Goal: Task Accomplishment & Management: Complete application form

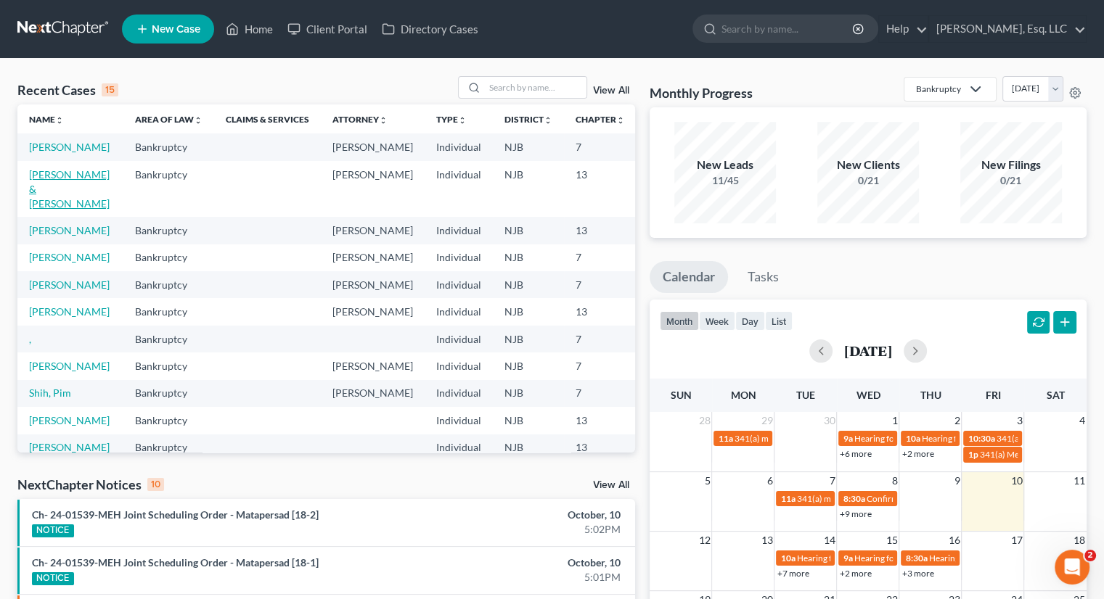
click at [55, 210] on link "Xiros, Anthony & Panagiota" at bounding box center [69, 188] width 81 height 41
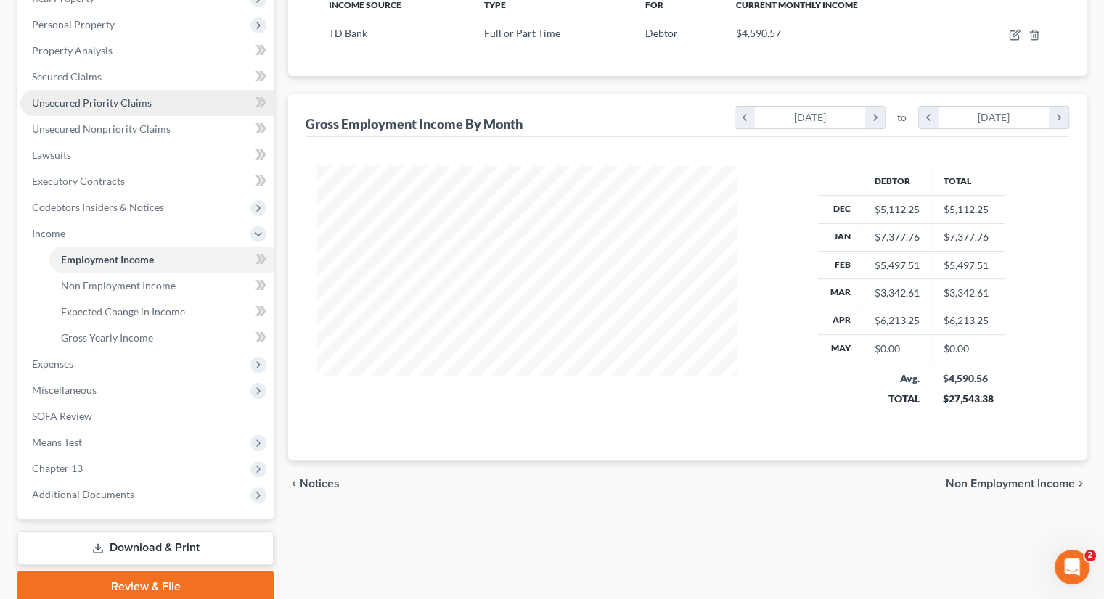
scroll to position [302, 0]
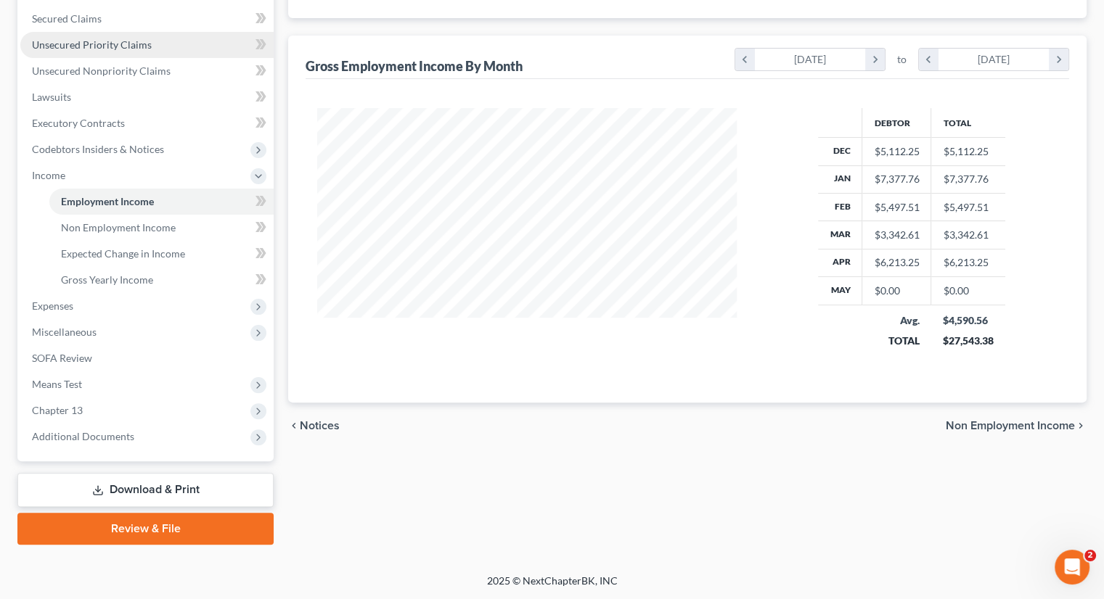
select select "6"
select select "0"
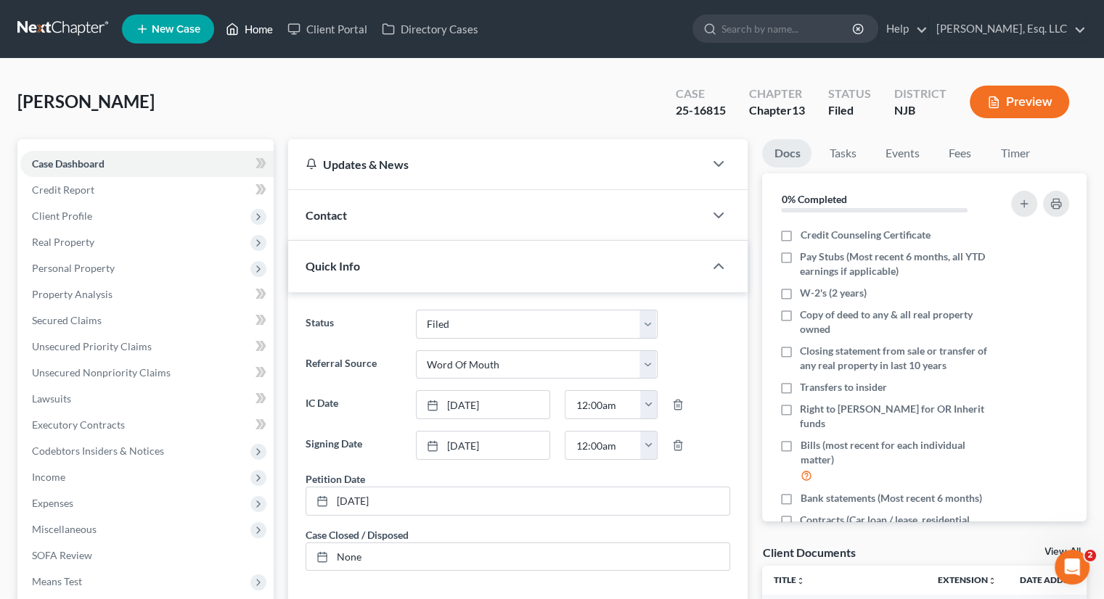
drag, startPoint x: 258, startPoint y: 30, endPoint x: 274, endPoint y: 36, distance: 16.3
click at [258, 30] on link "Home" at bounding box center [249, 29] width 62 height 26
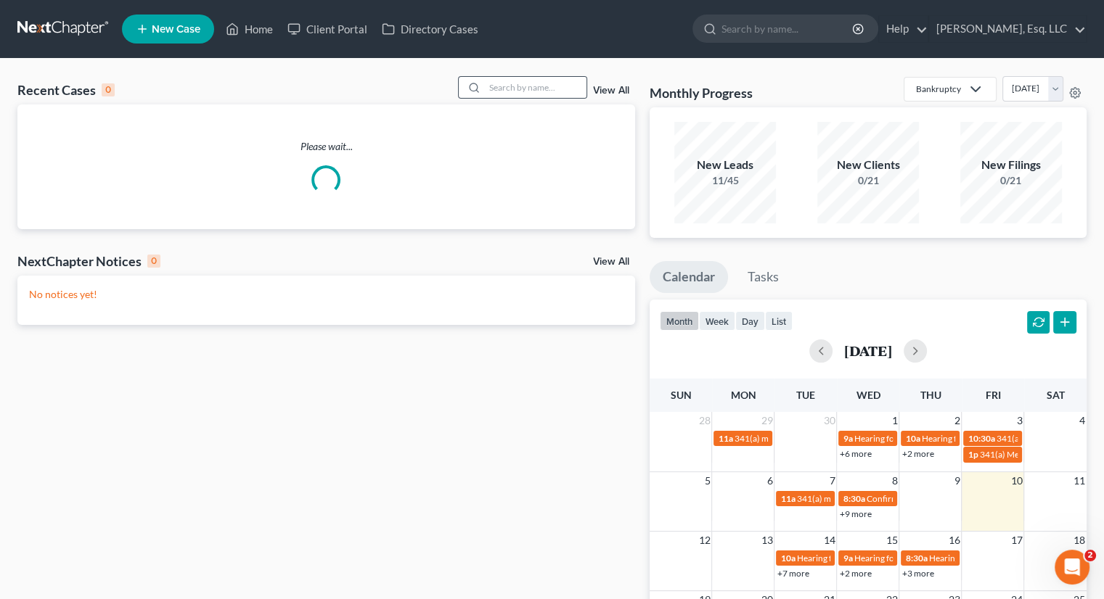
click at [482, 85] on div at bounding box center [472, 87] width 26 height 21
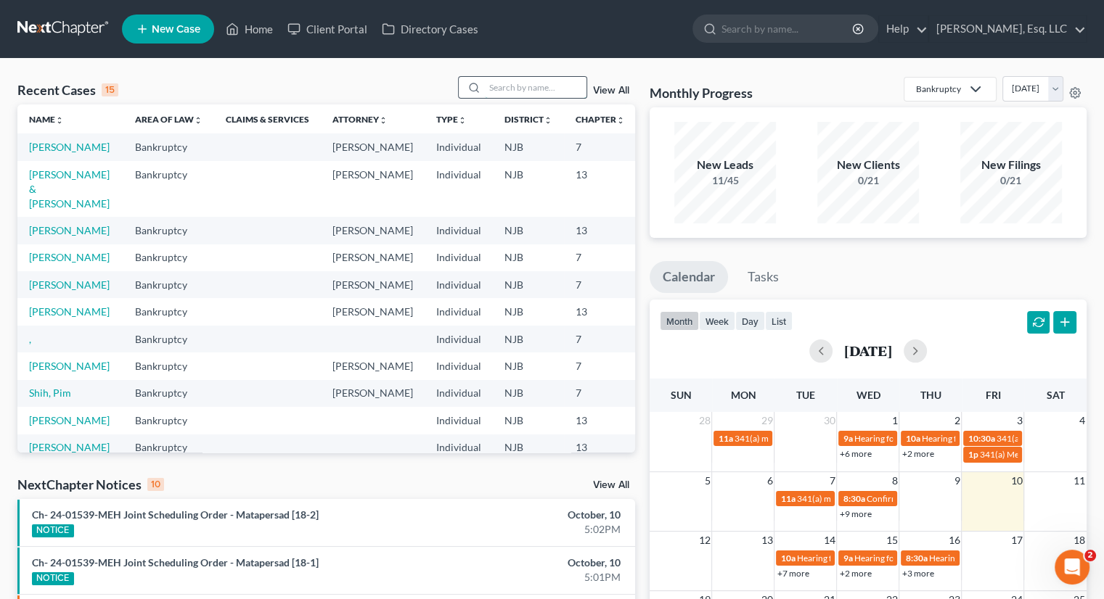
click at [498, 88] on input "search" at bounding box center [536, 87] width 102 height 21
click at [57, 237] on link "Tiru, Luis" at bounding box center [69, 230] width 81 height 12
select select "0"
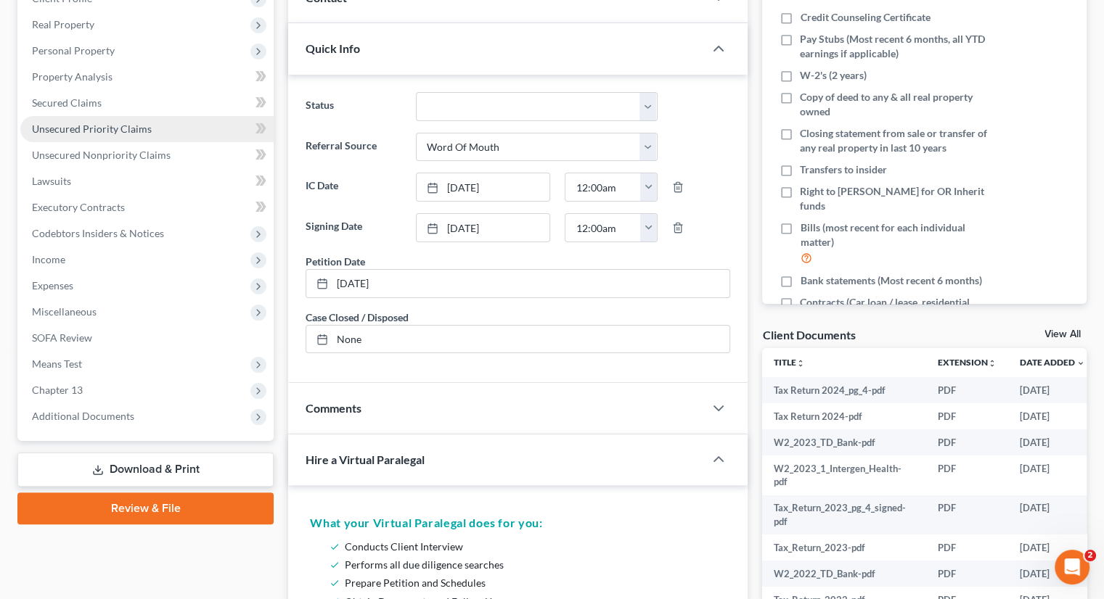
scroll to position [363, 0]
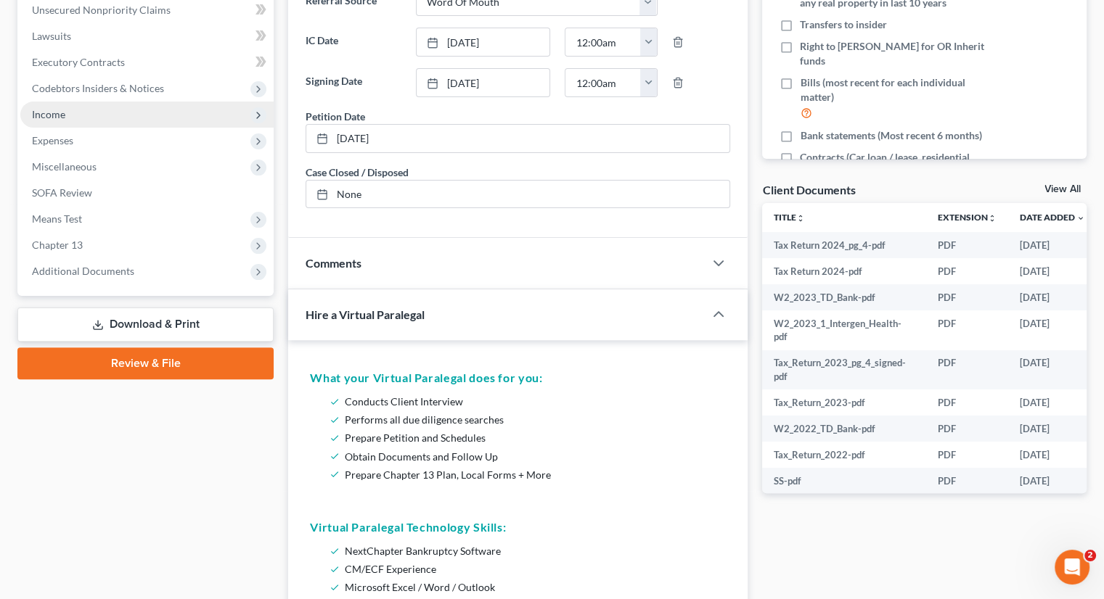
click at [78, 108] on span "Income" at bounding box center [146, 115] width 253 height 26
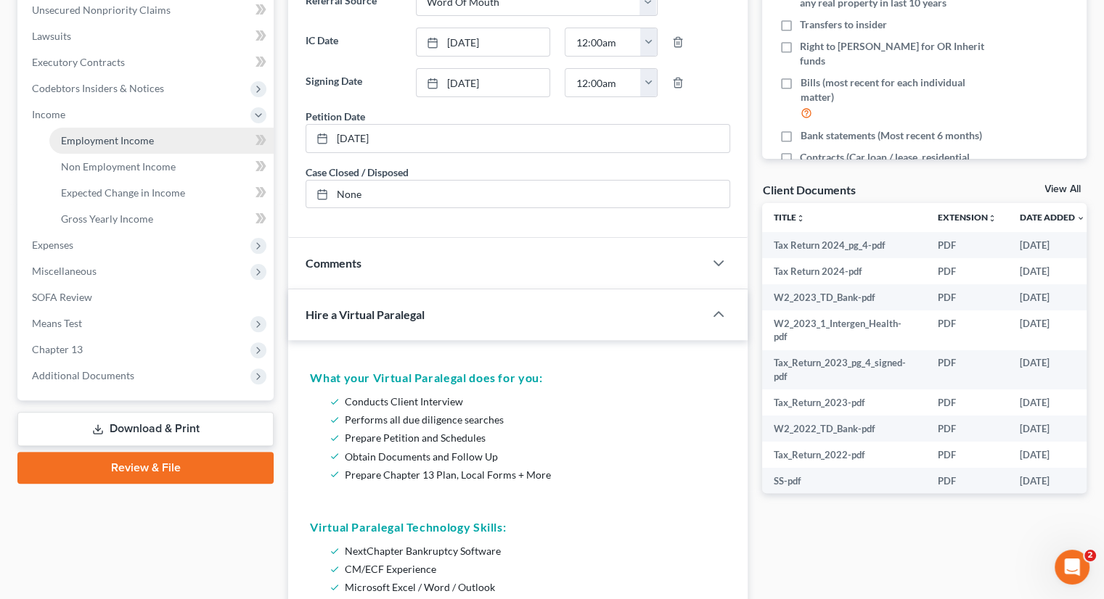
click at [148, 143] on span "Employment Income" at bounding box center [107, 140] width 93 height 12
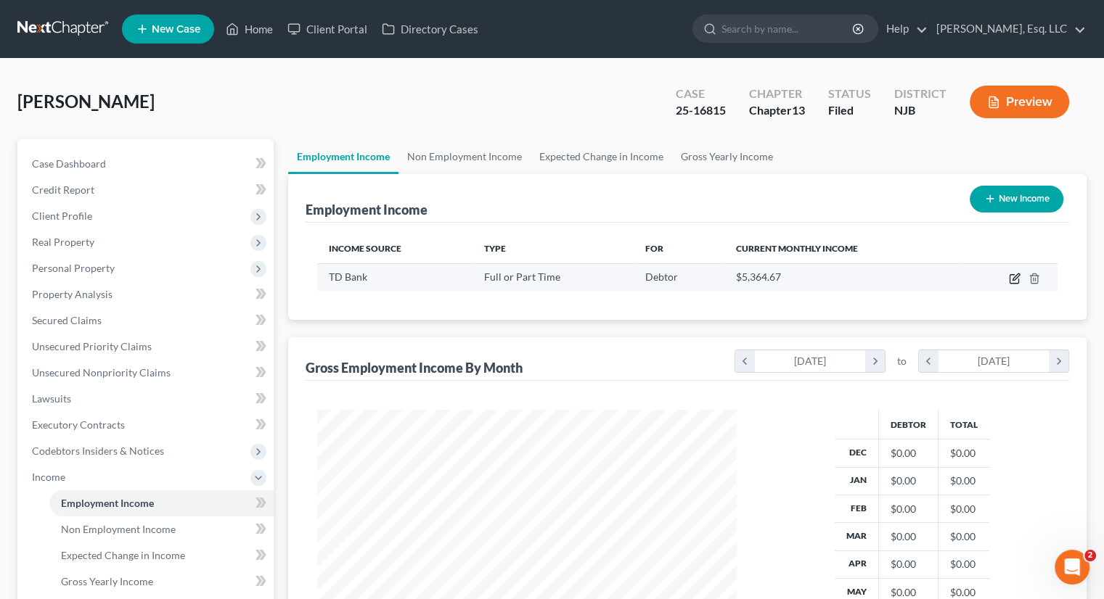
click at [1014, 280] on icon "button" at bounding box center [1014, 279] width 12 height 12
select select "0"
select select "33"
select select "2"
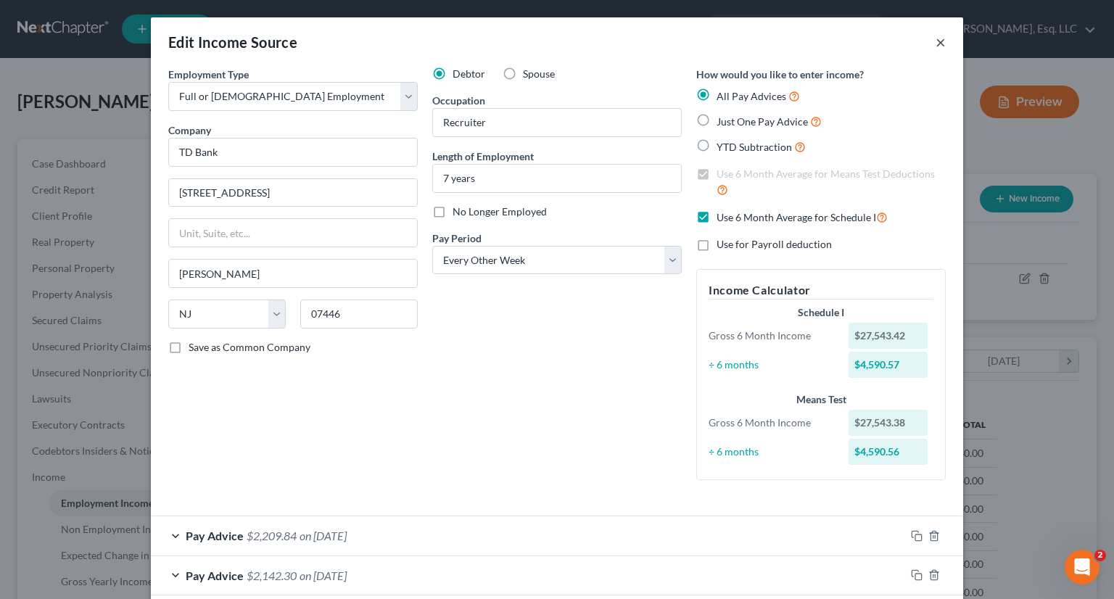
click at [937, 45] on button "×" at bounding box center [941, 41] width 10 height 17
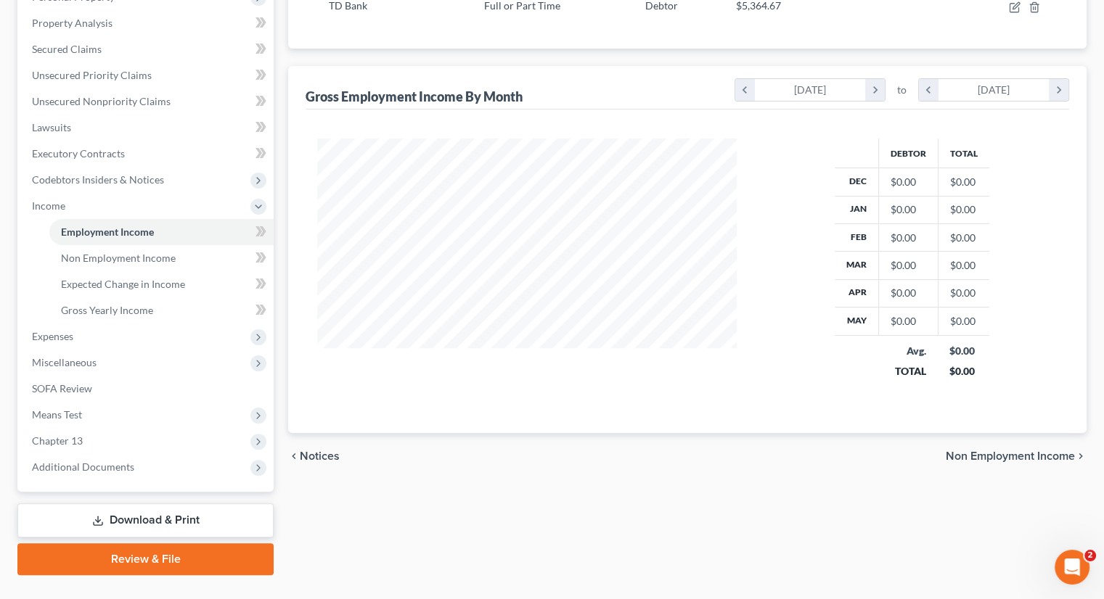
scroll to position [12, 0]
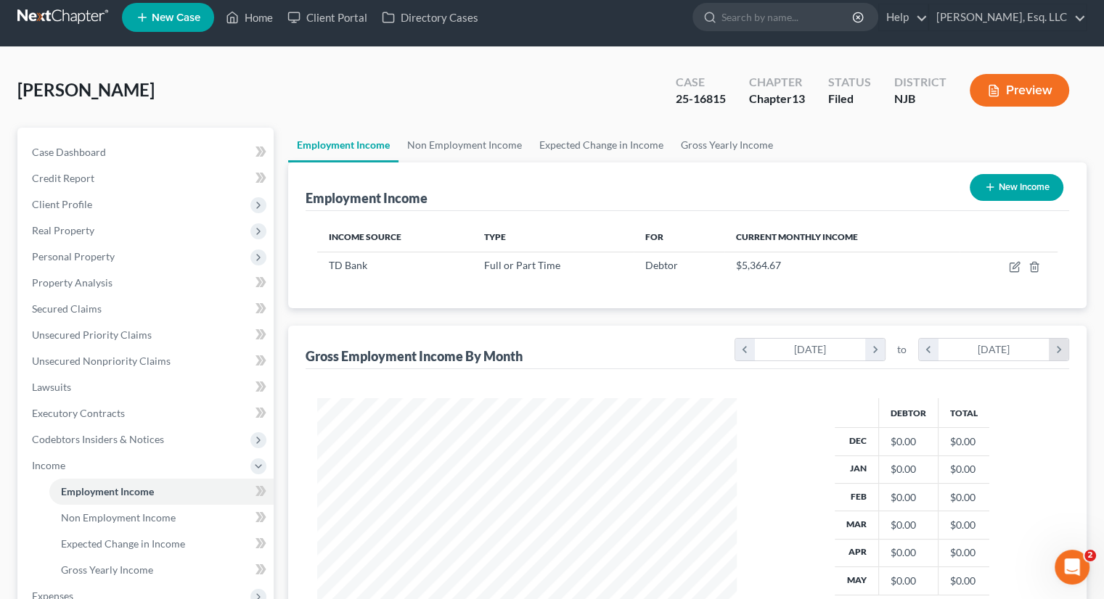
click at [1051, 347] on icon "chevron_right" at bounding box center [1058, 350] width 20 height 22
click at [1057, 349] on icon "chevron_right" at bounding box center [1058, 350] width 20 height 22
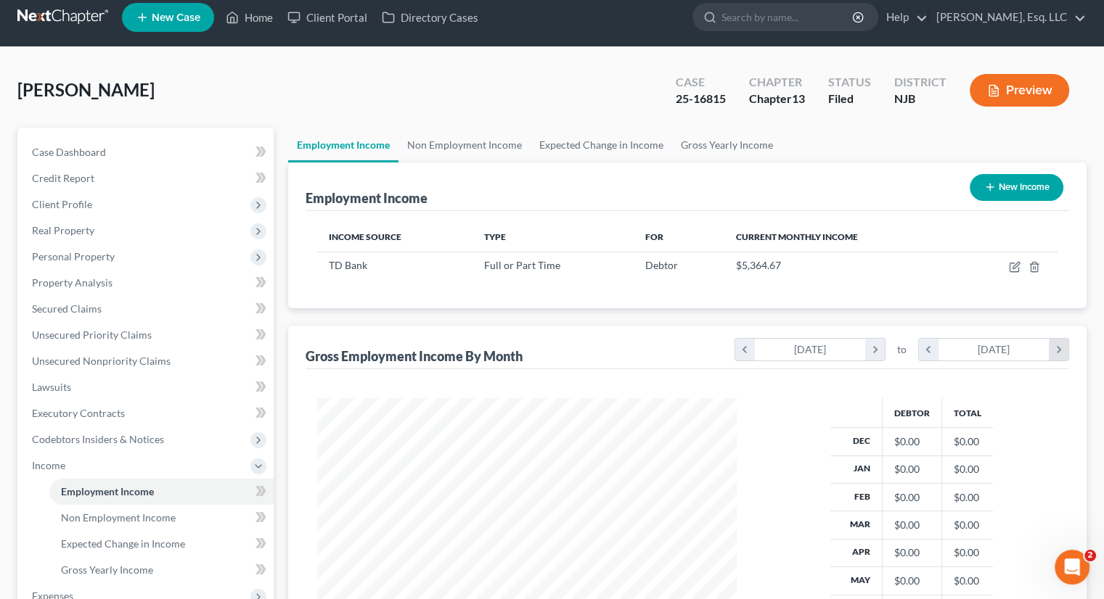
scroll to position [342, 448]
click at [1057, 349] on icon "chevron_right" at bounding box center [1058, 350] width 20 height 22
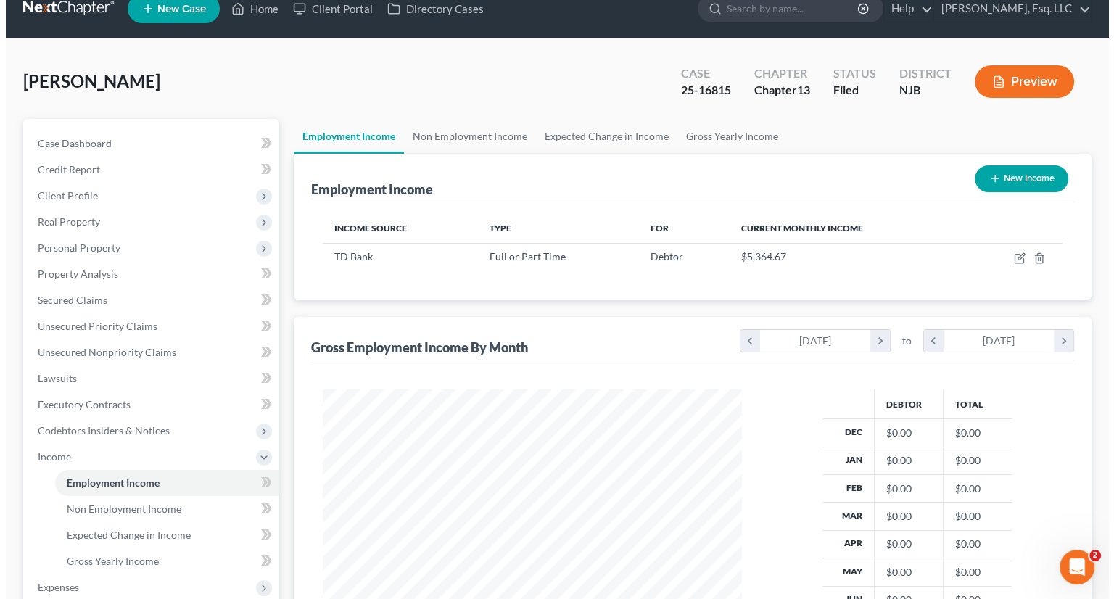
scroll to position [12, 0]
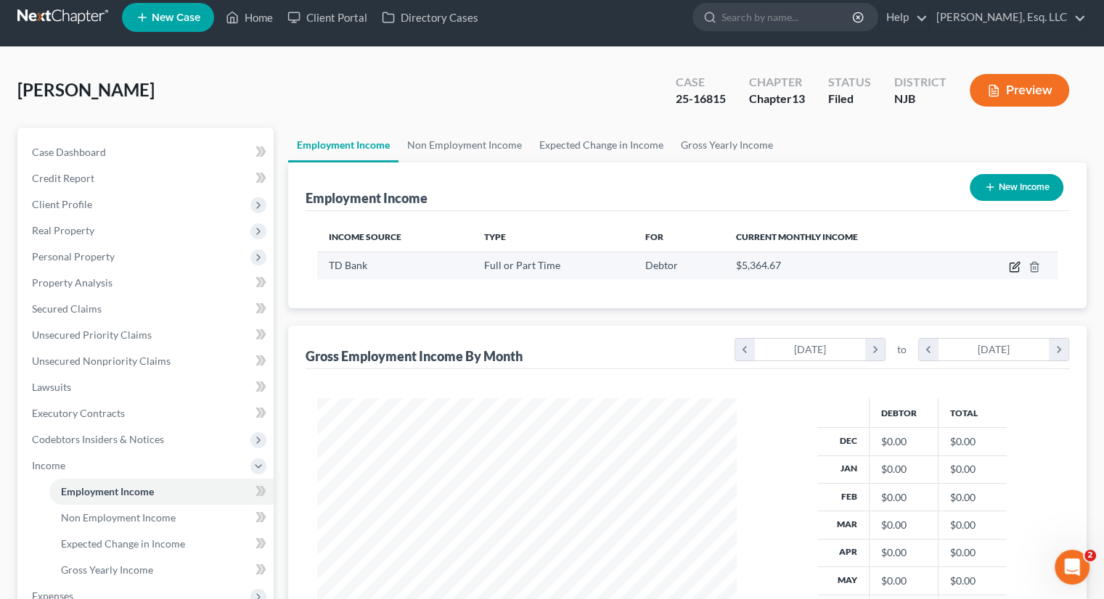
click at [1015, 268] on icon "button" at bounding box center [1014, 267] width 12 height 12
select select "0"
select select "33"
select select "2"
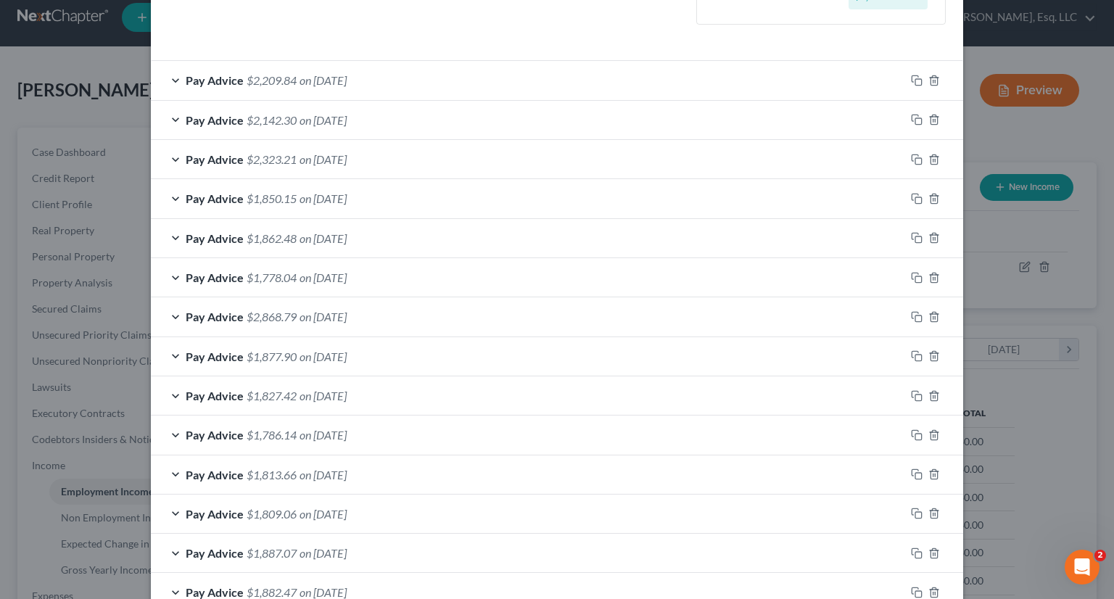
scroll to position [218, 0]
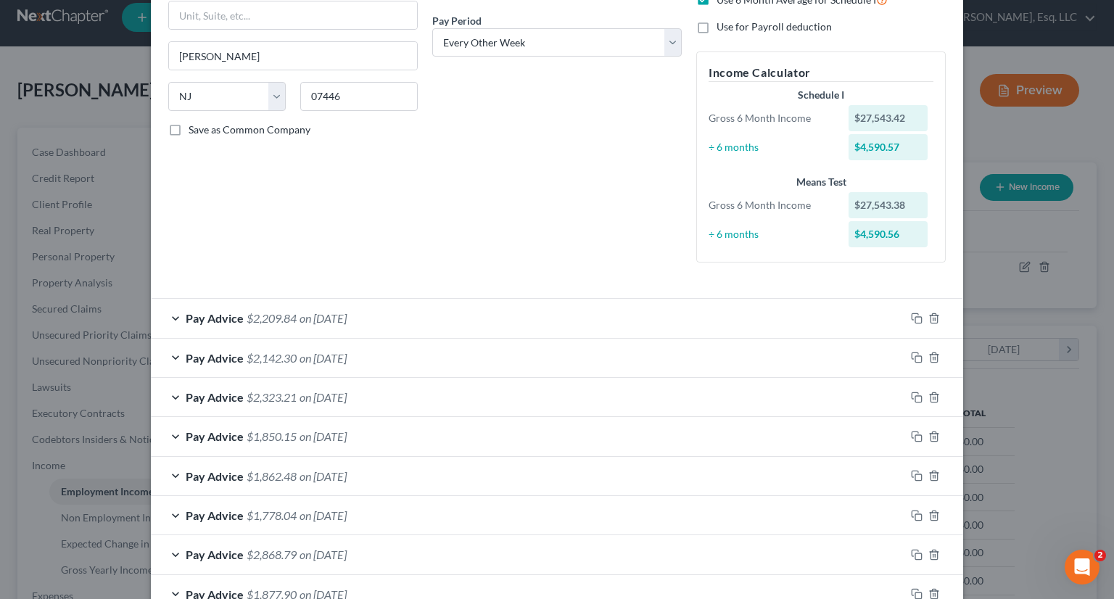
click at [514, 192] on div "Debtor Spouse Occupation Recruiter Length of Employment 7 years No Longer Emplo…" at bounding box center [557, 61] width 264 height 425
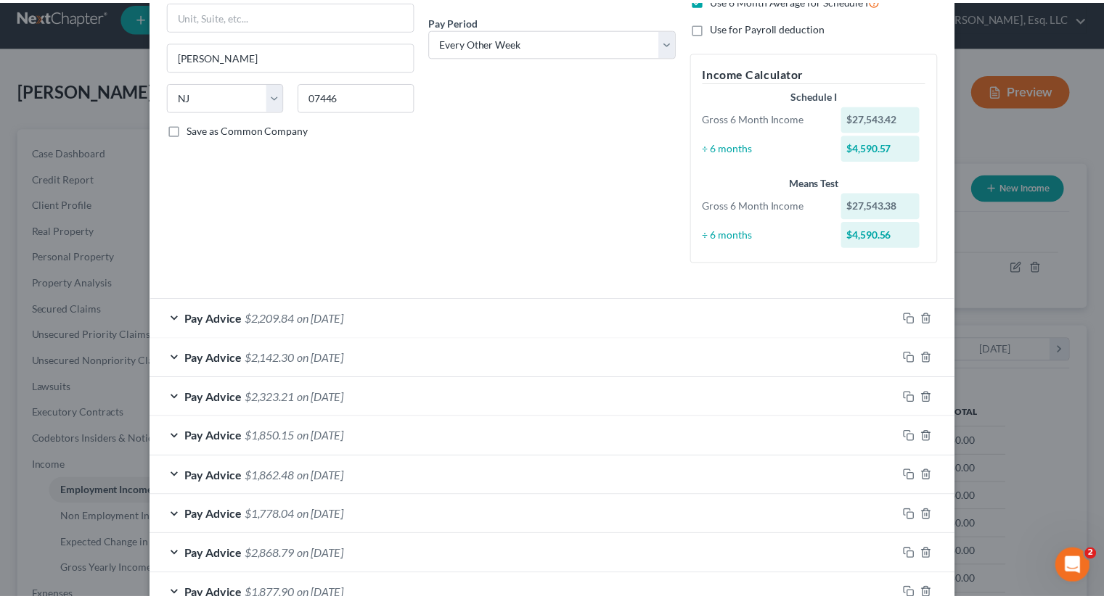
scroll to position [0, 0]
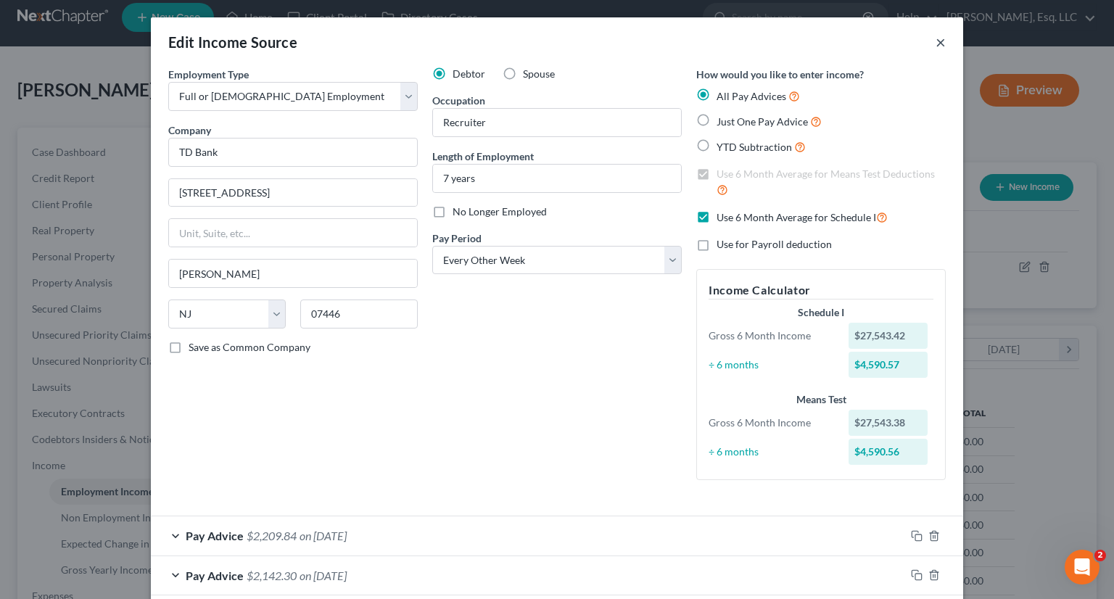
click at [936, 43] on button "×" at bounding box center [941, 41] width 10 height 17
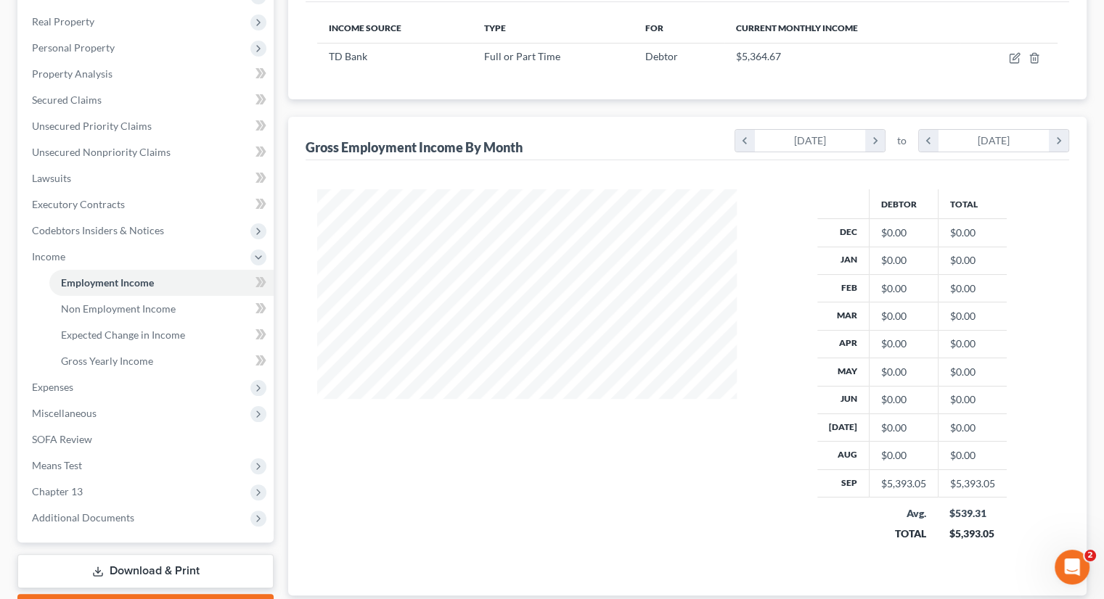
scroll to position [229, 0]
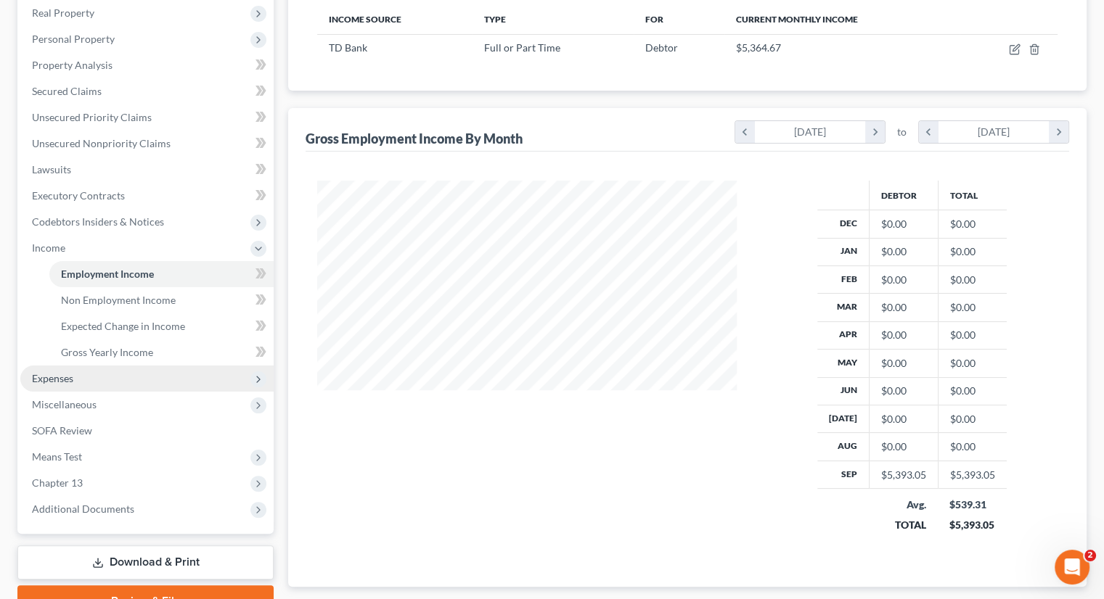
click at [66, 372] on span "Expenses" at bounding box center [52, 378] width 41 height 12
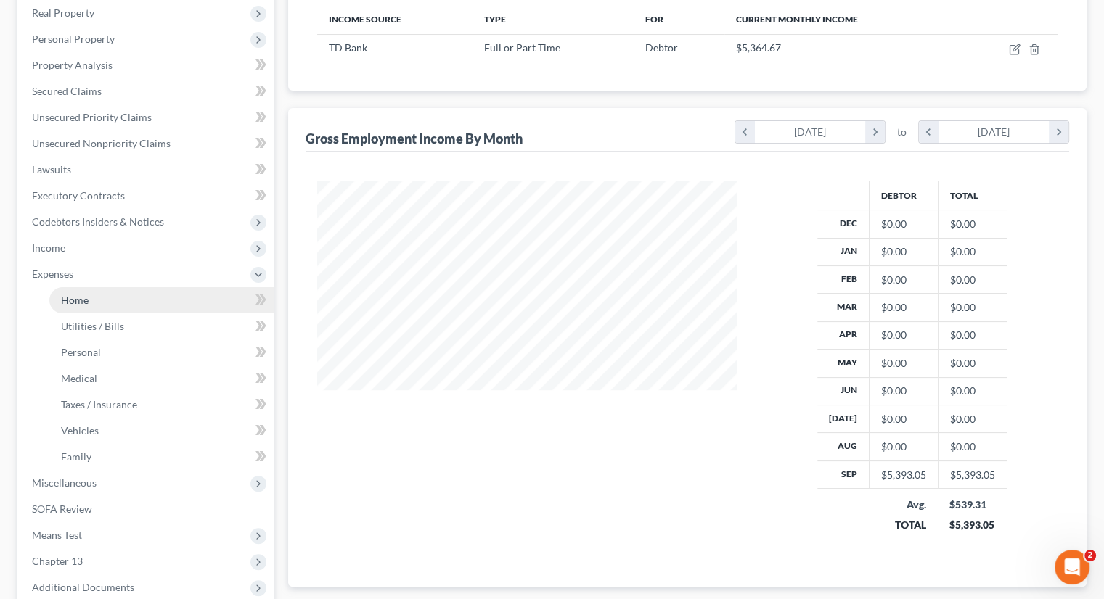
click at [90, 297] on link "Home" at bounding box center [161, 300] width 224 height 26
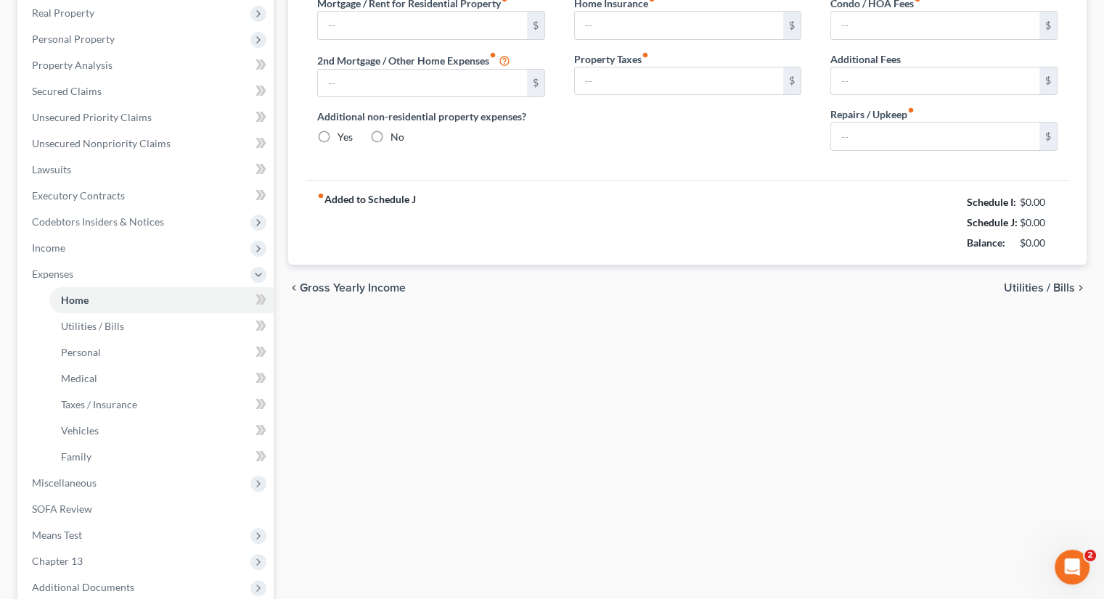
type input "900.00"
type input "0.00"
radio input "true"
type input "0.00"
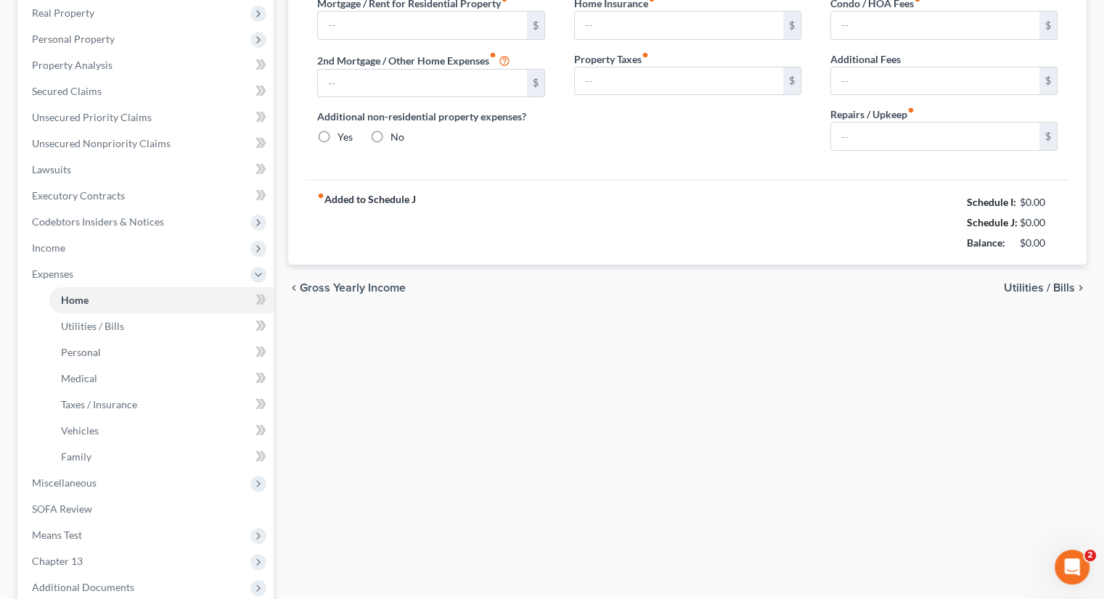
type input "0.00"
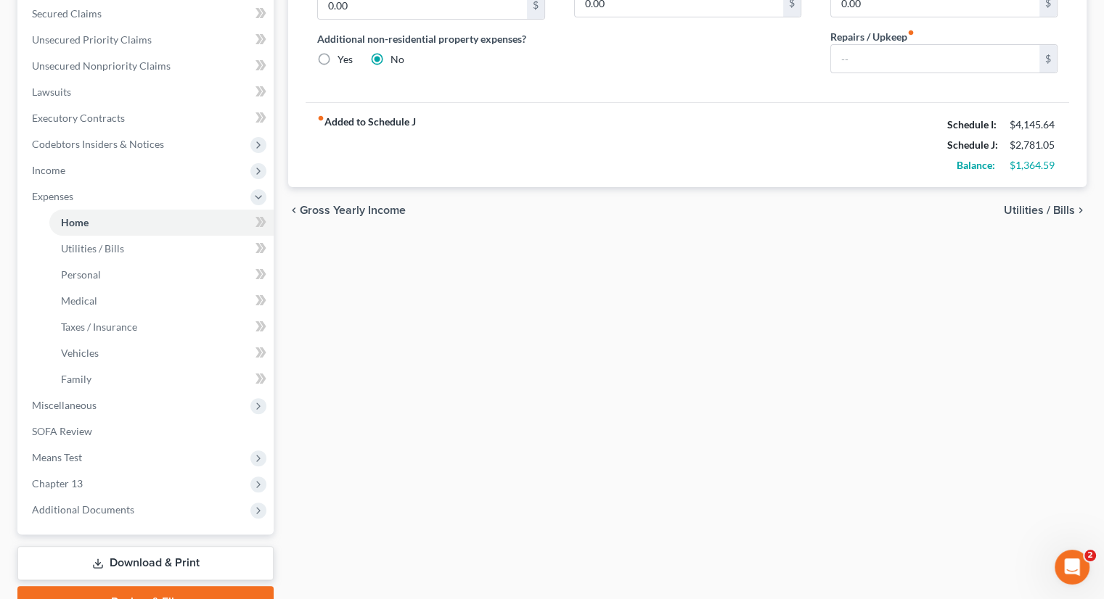
scroll to position [363, 0]
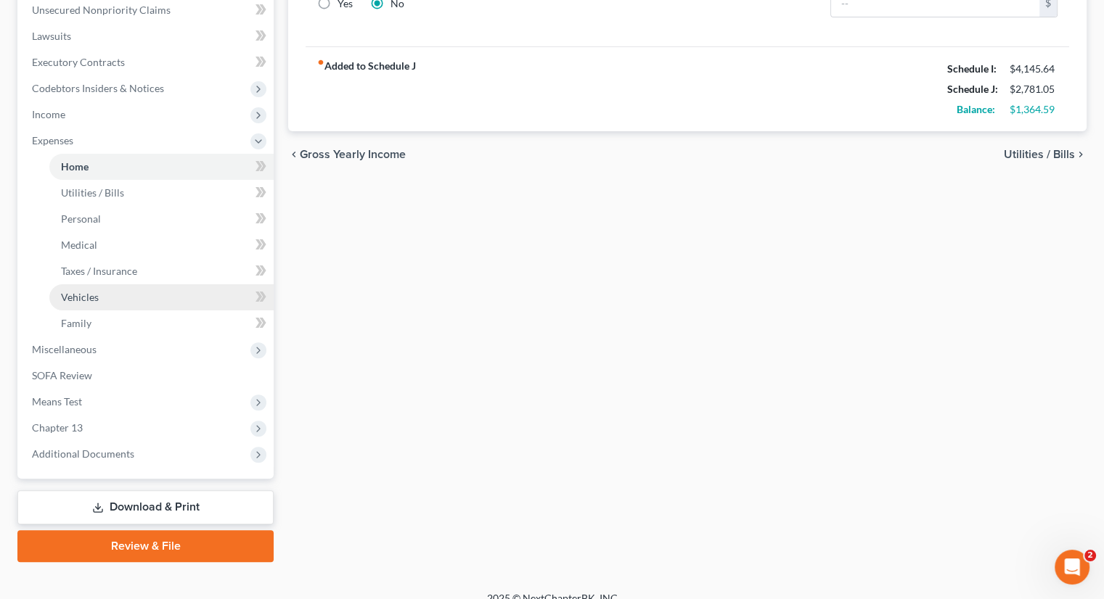
click at [80, 291] on span "Vehicles" at bounding box center [80, 297] width 38 height 12
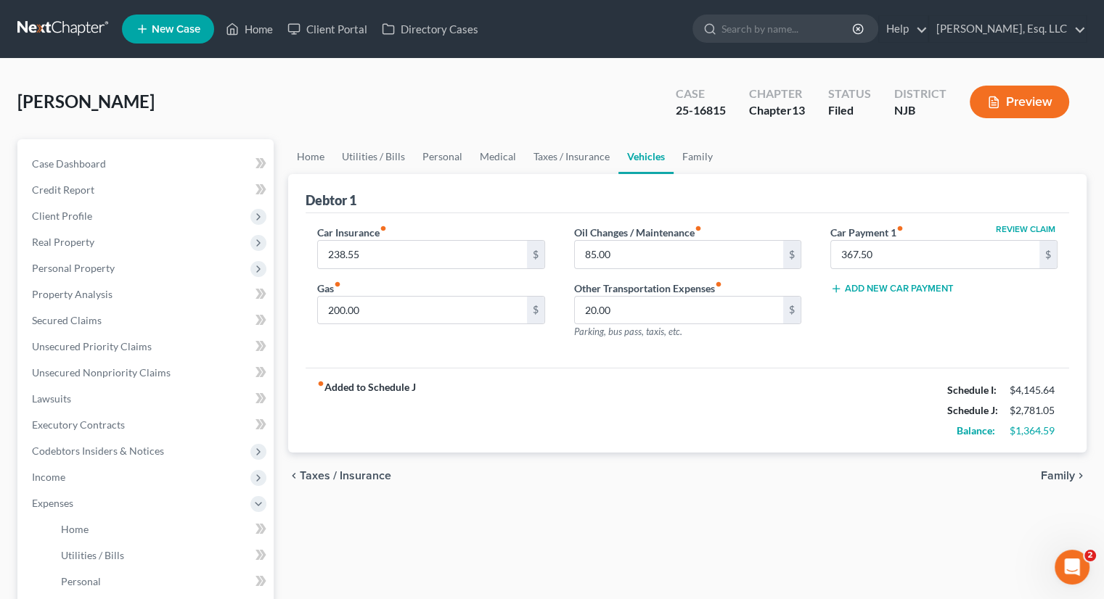
click at [853, 566] on div "Home Utilities / Bills Personal Medical Taxes / Insurance Vehicles Family Debto…" at bounding box center [687, 532] width 813 height 786
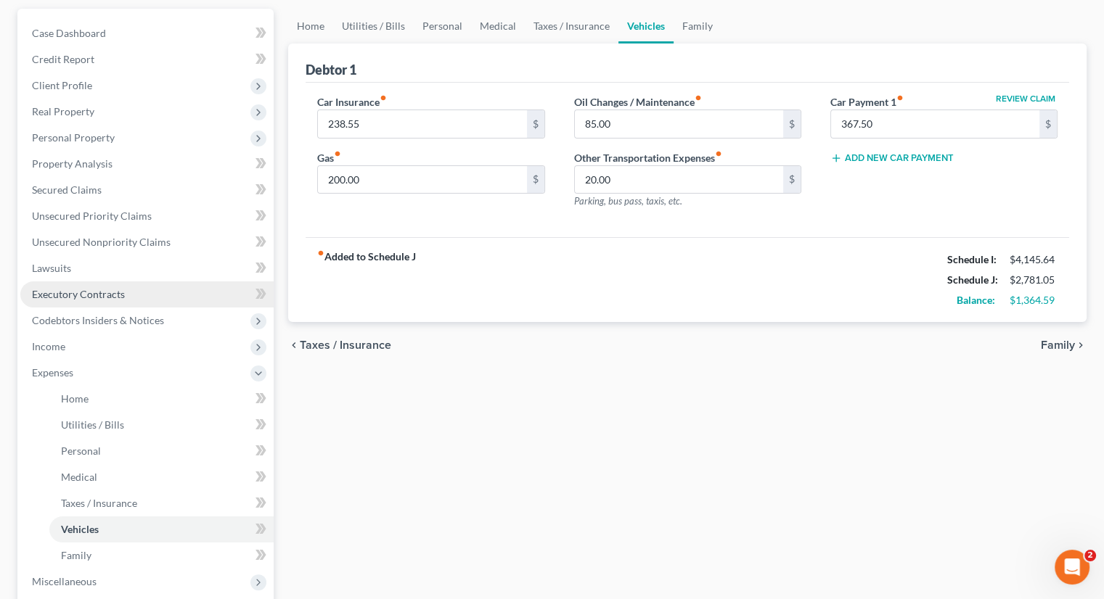
scroll to position [218, 0]
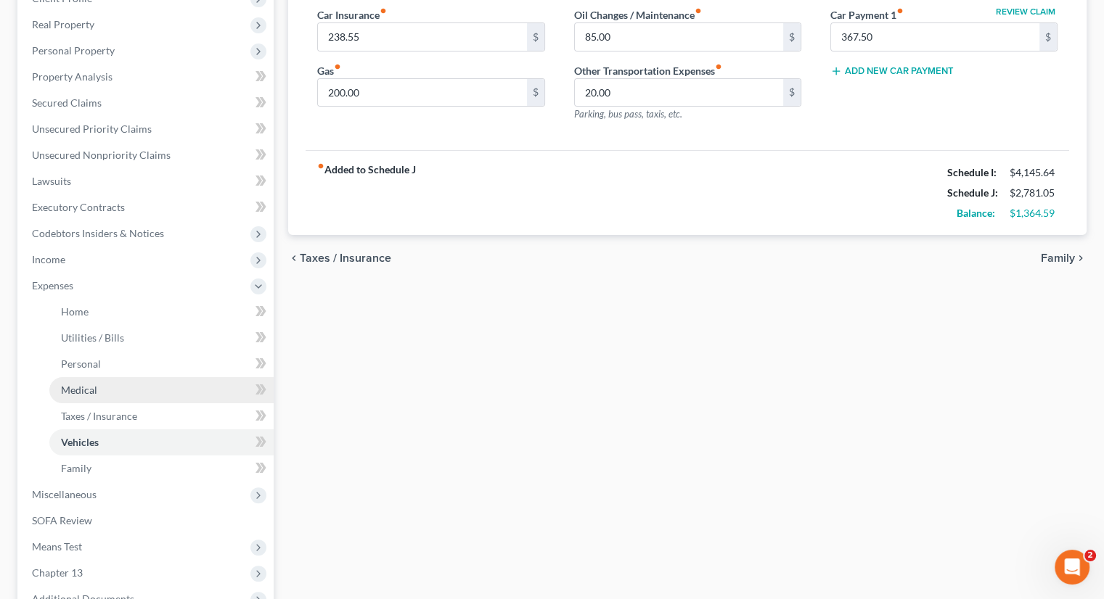
drag, startPoint x: 96, startPoint y: 380, endPoint x: 106, endPoint y: 382, distance: 10.3
click at [96, 380] on link "Medical" at bounding box center [161, 390] width 224 height 26
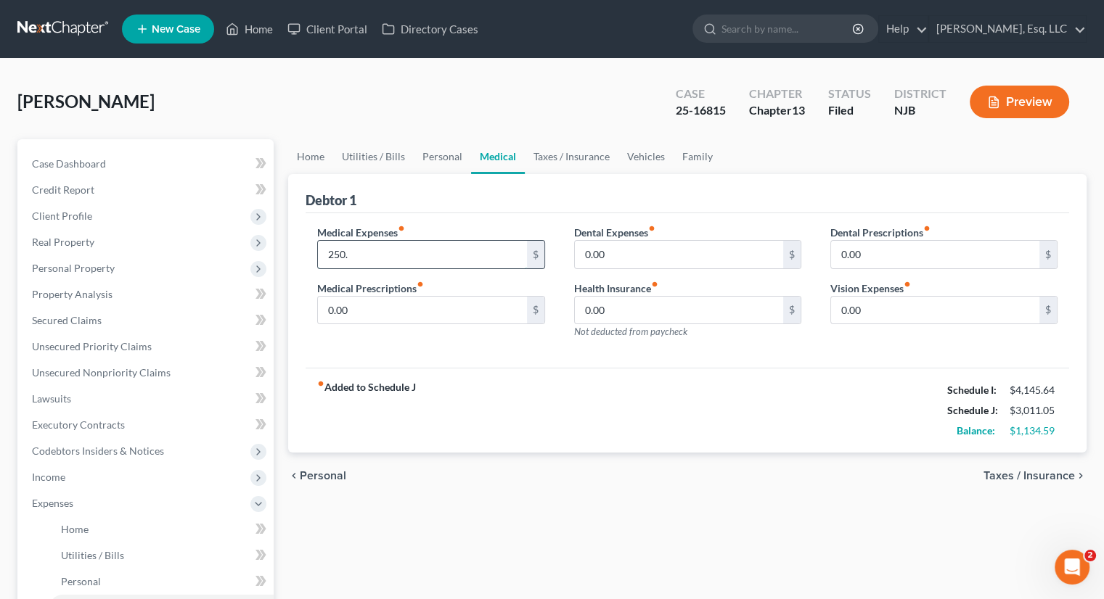
type input "250."
click at [540, 445] on div "fiber_manual_record Added to Schedule J Schedule I: $4,145.64 Schedule J: $3,01…" at bounding box center [686, 410] width 763 height 85
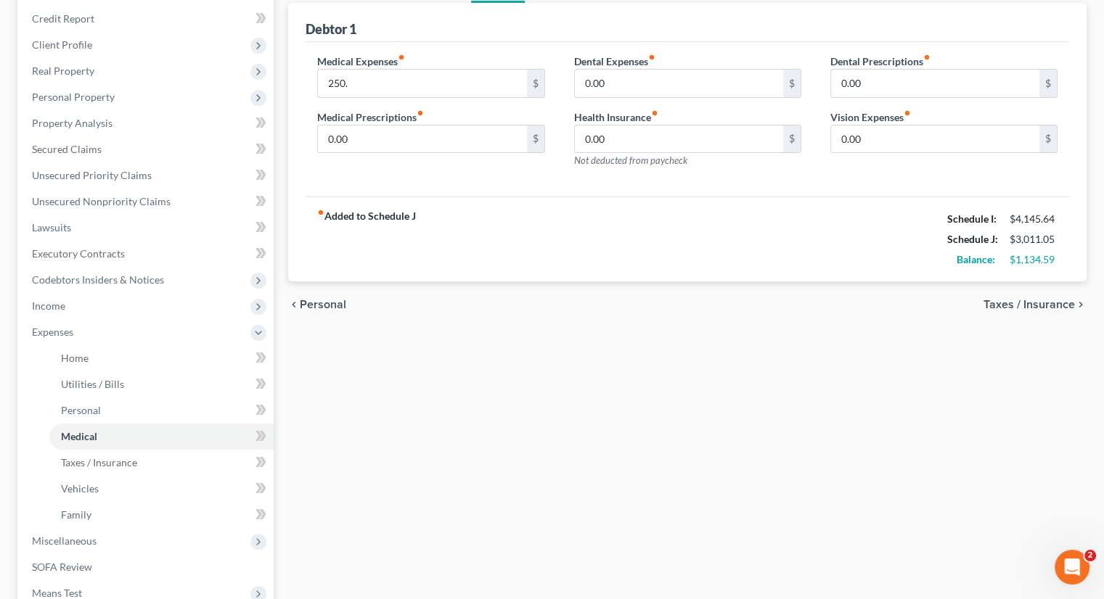
scroll to position [218, 0]
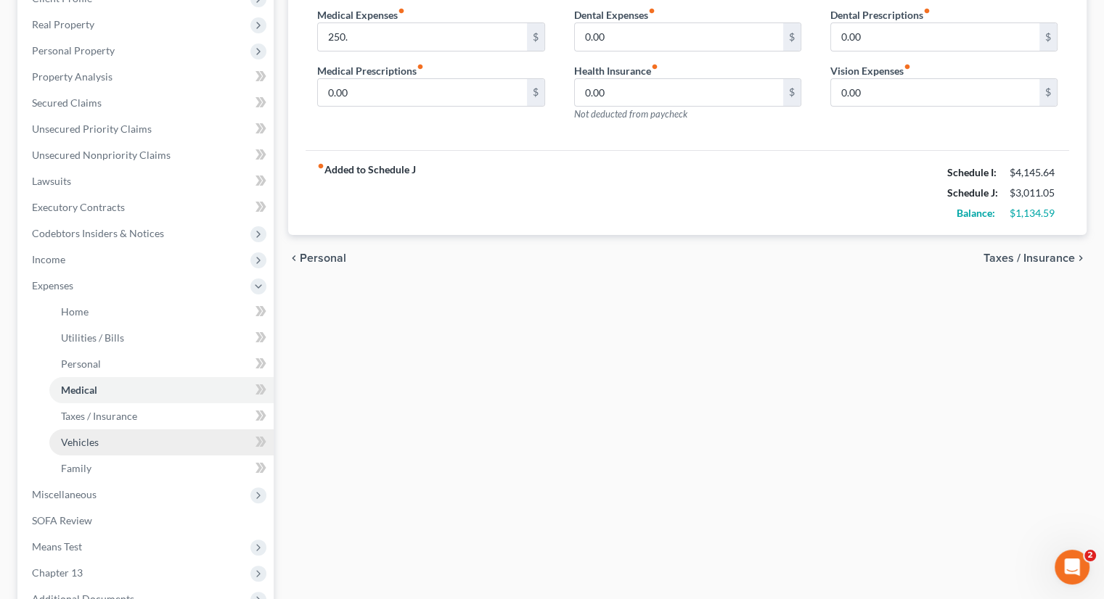
click at [94, 440] on span "Vehicles" at bounding box center [80, 442] width 38 height 12
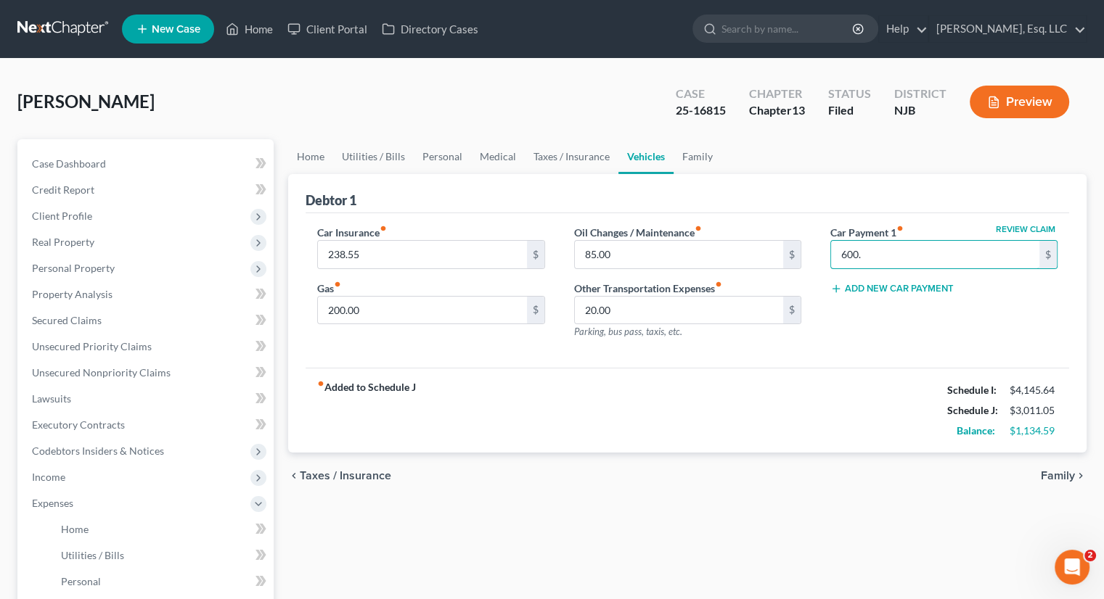
type input "600."
click at [847, 249] on input "600." at bounding box center [935, 255] width 208 height 28
type input "400."
click at [894, 377] on div "fiber_manual_record Added to Schedule J Schedule I: $4,145.64 Schedule J: $3,04…" at bounding box center [686, 410] width 763 height 85
click at [742, 530] on div "Home Utilities / Bills Personal Medical Taxes / Insurance Vehicles Family Debto…" at bounding box center [687, 532] width 813 height 786
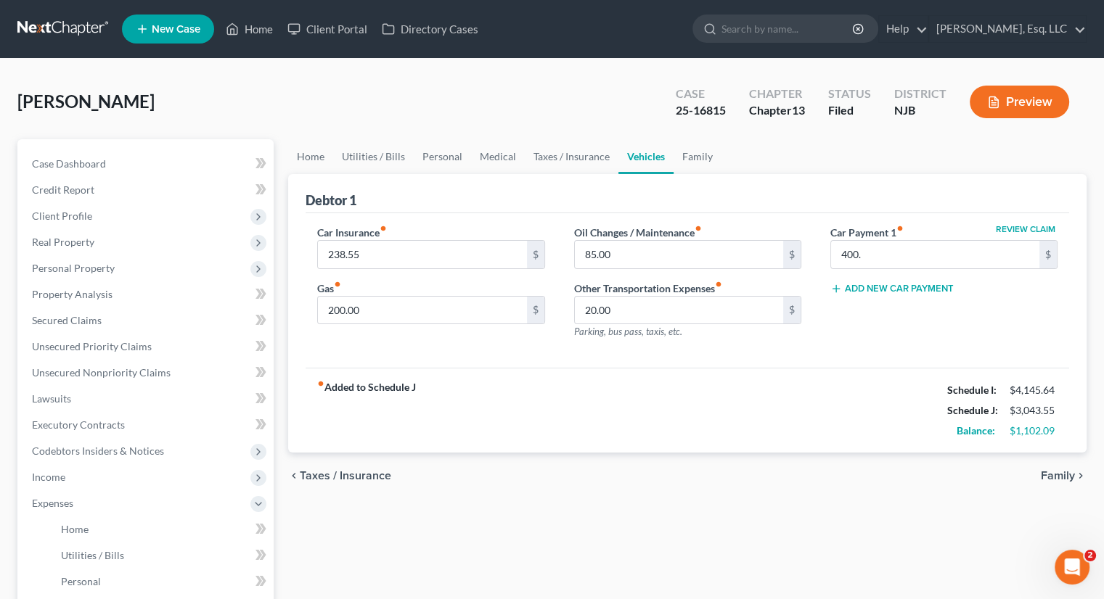
click at [601, 558] on div "Home Utilities / Bills Personal Medical Taxes / Insurance Vehicles Family Debto…" at bounding box center [687, 532] width 813 height 786
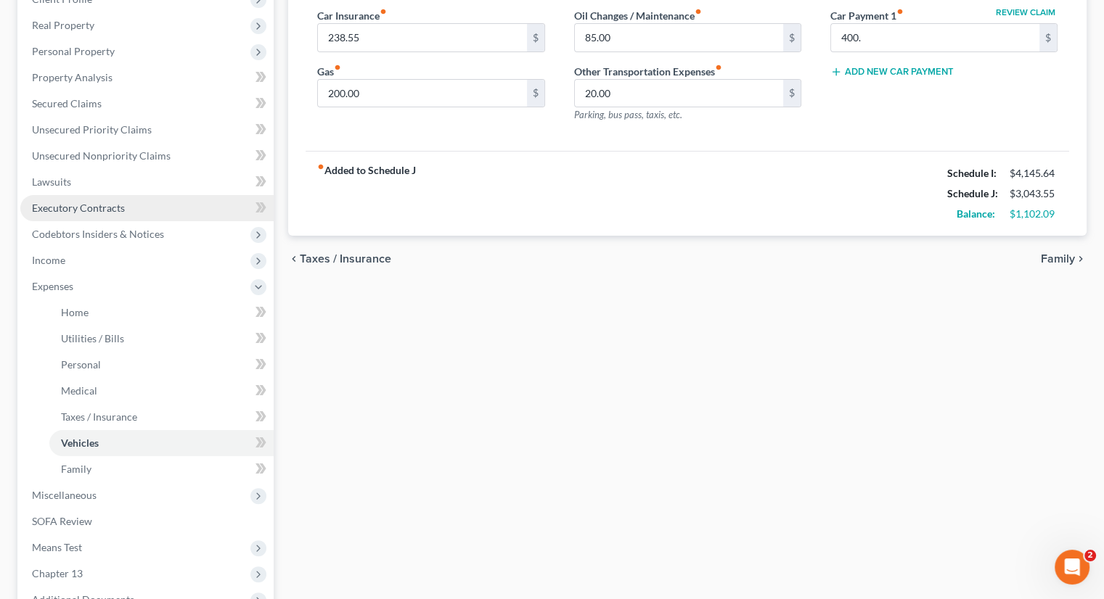
scroll to position [218, 0]
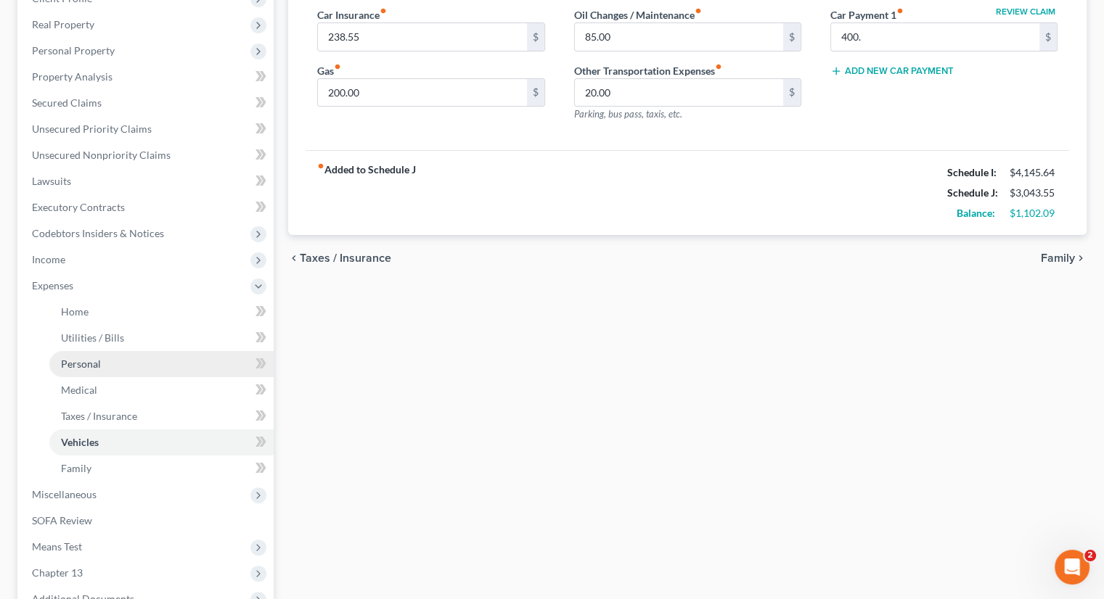
click at [102, 361] on link "Personal" at bounding box center [161, 364] width 224 height 26
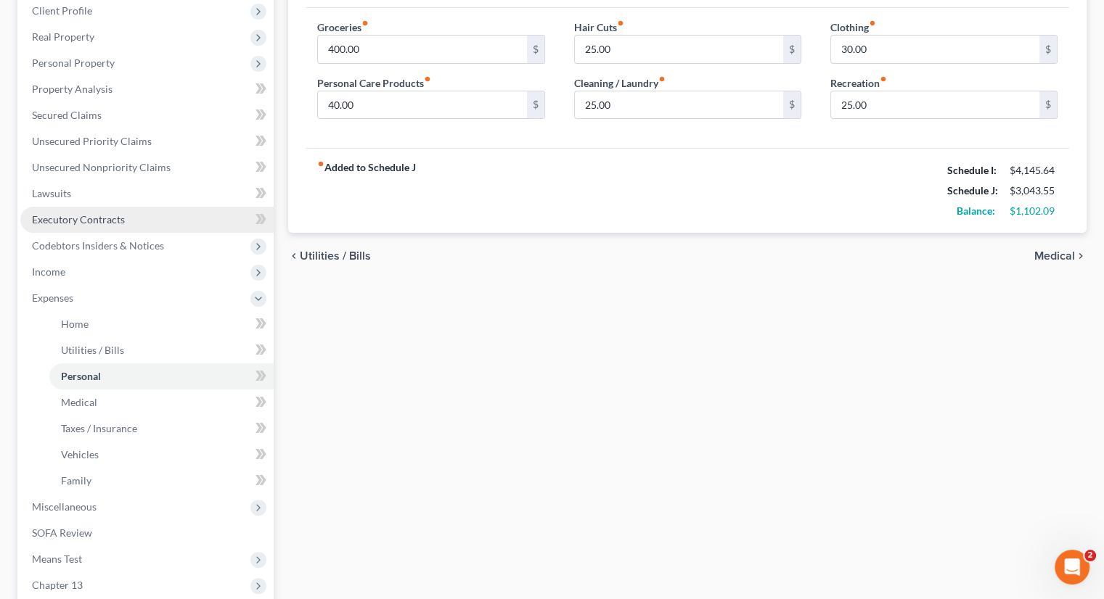
scroll to position [218, 0]
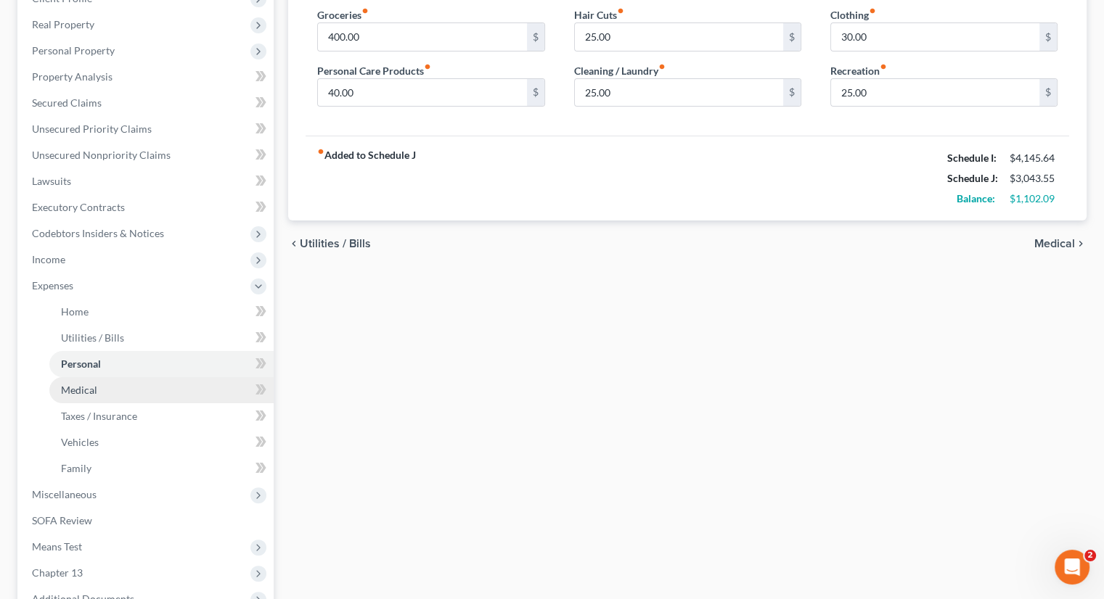
click at [107, 384] on link "Medical" at bounding box center [161, 390] width 224 height 26
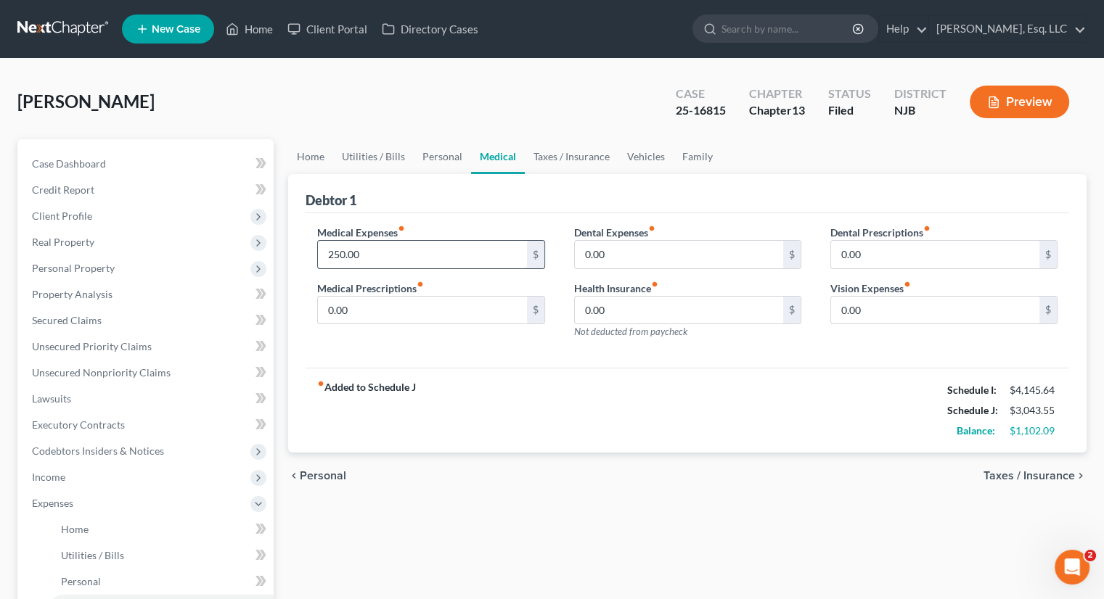
click at [345, 252] on input "250.00" at bounding box center [422, 255] width 208 height 28
click at [656, 390] on div "fiber_manual_record Added to Schedule J Schedule I: $4,145.64 Schedule J: $3,02…" at bounding box center [686, 410] width 763 height 85
click at [345, 567] on div "Home Utilities / Bills Personal Medical Taxes / Insurance Vehicles Family Debto…" at bounding box center [687, 532] width 813 height 786
click at [369, 250] on input "230." at bounding box center [422, 255] width 208 height 28
type input "200."
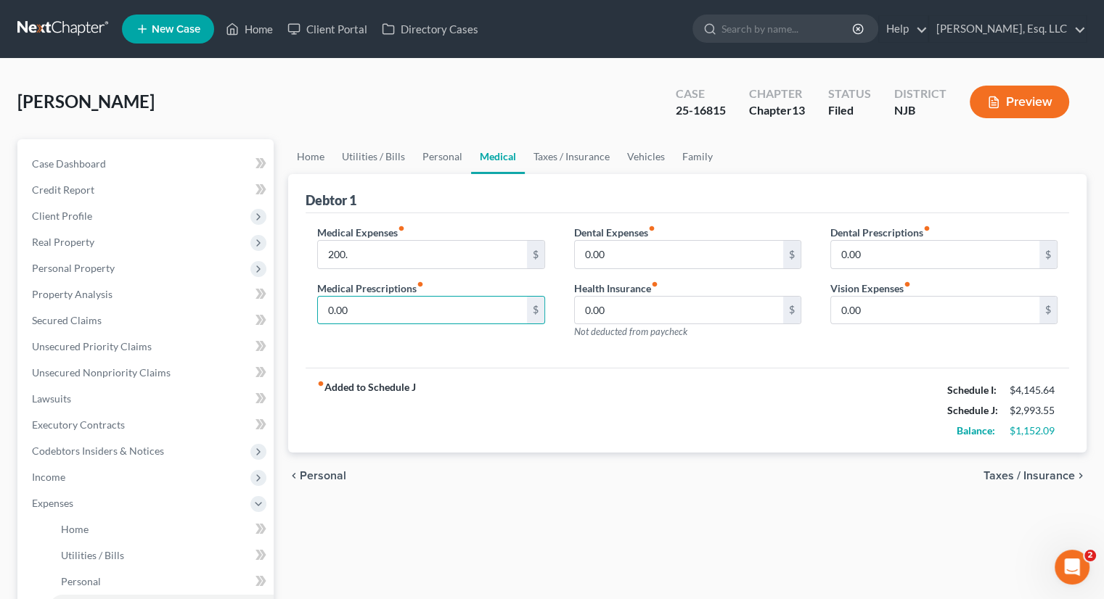
click at [541, 350] on div "Medical Expenses fiber_manual_record 200. $ Medical Prescriptions fiber_manual_…" at bounding box center [686, 290] width 763 height 155
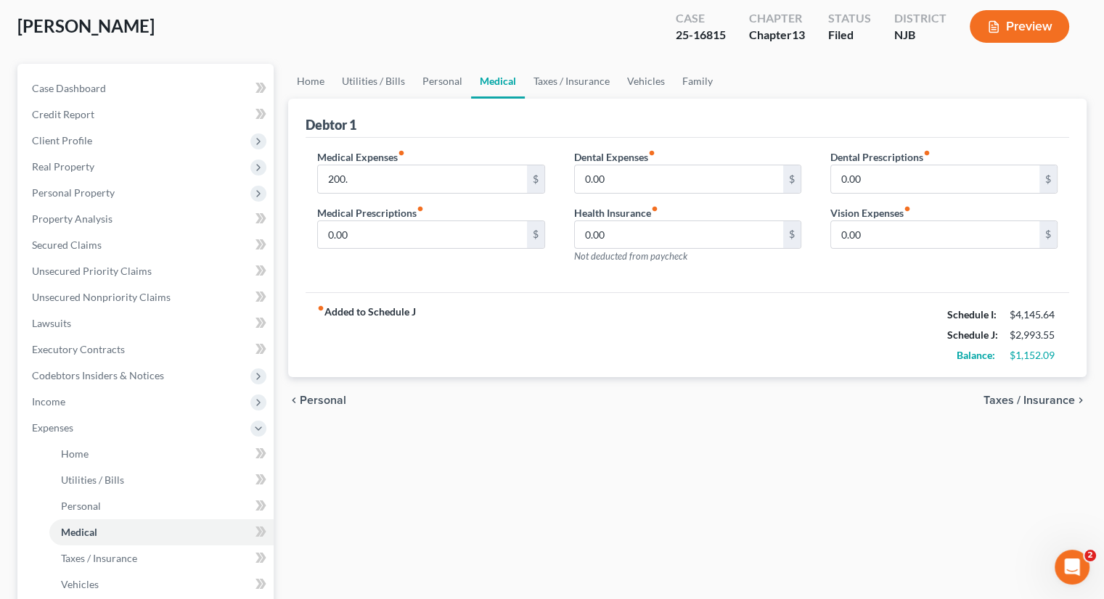
scroll to position [218, 0]
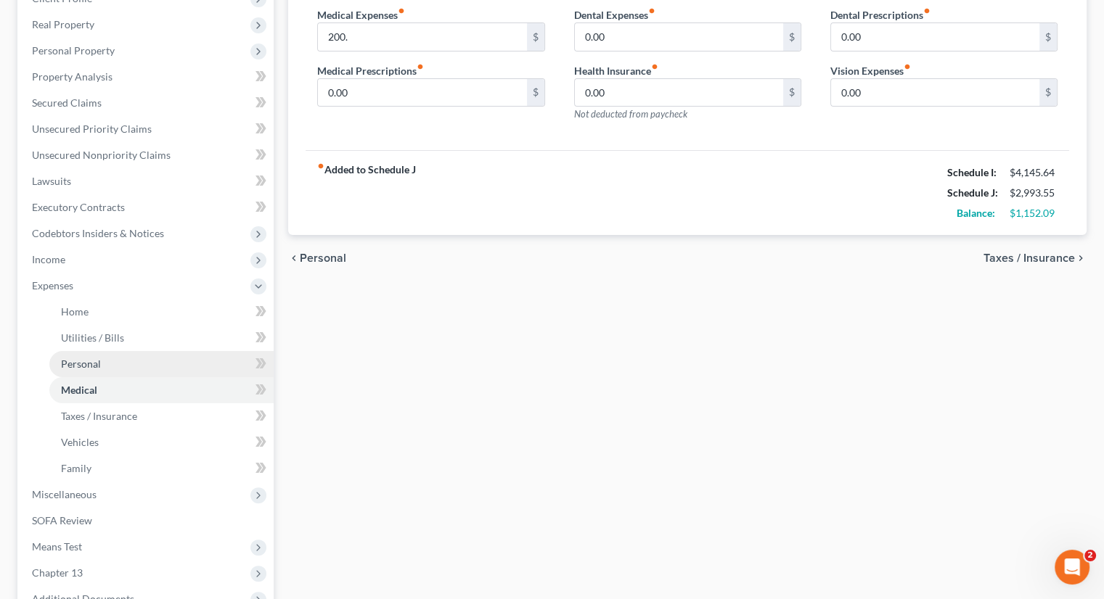
click at [112, 363] on link "Personal" at bounding box center [161, 364] width 224 height 26
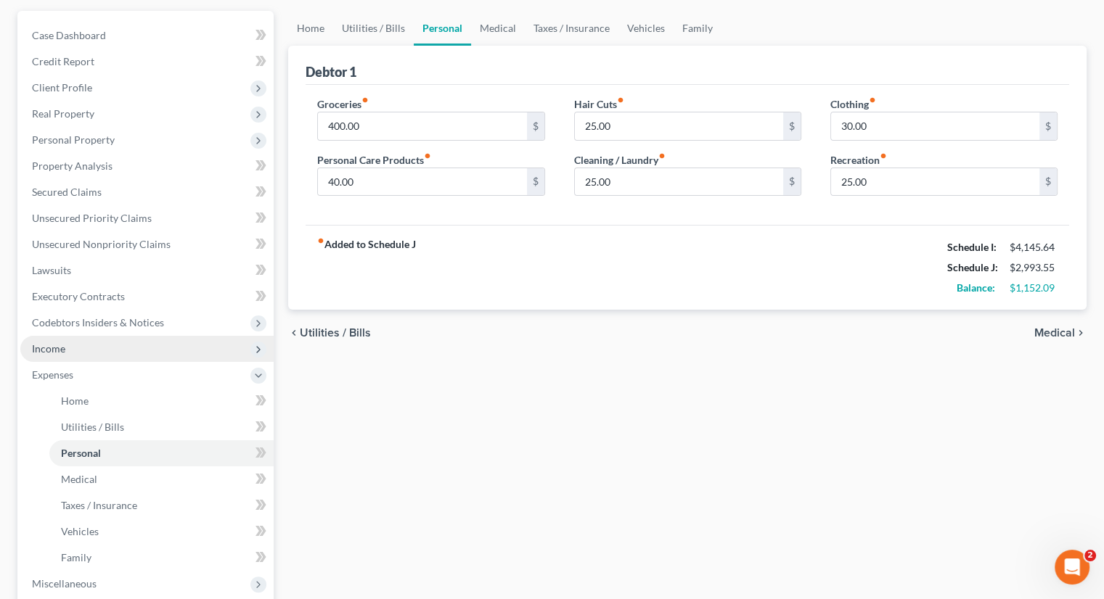
scroll to position [145, 0]
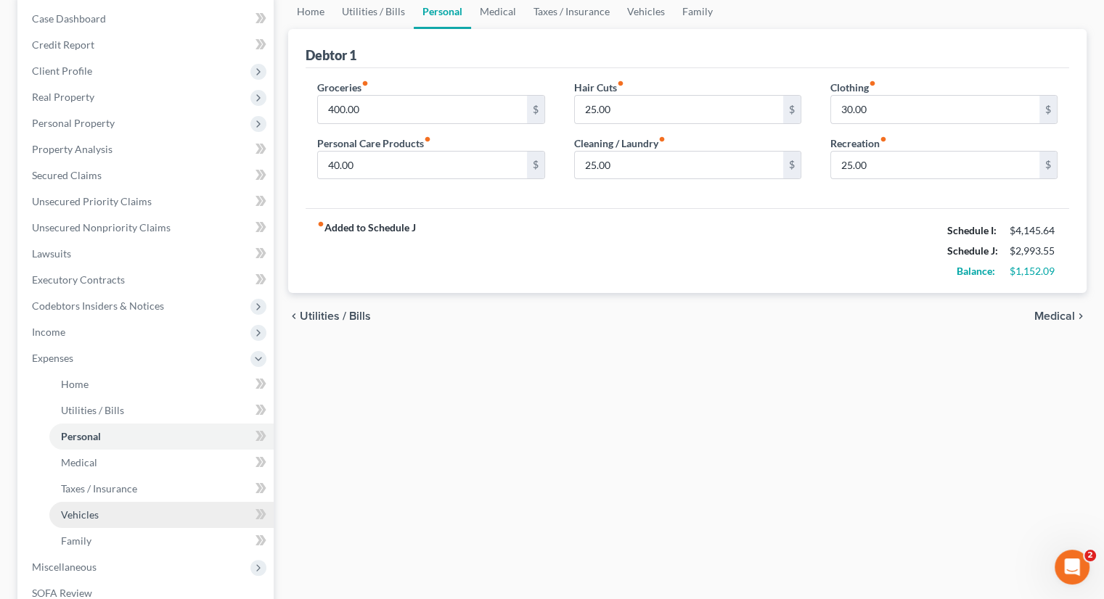
click at [85, 514] on span "Vehicles" at bounding box center [80, 515] width 38 height 12
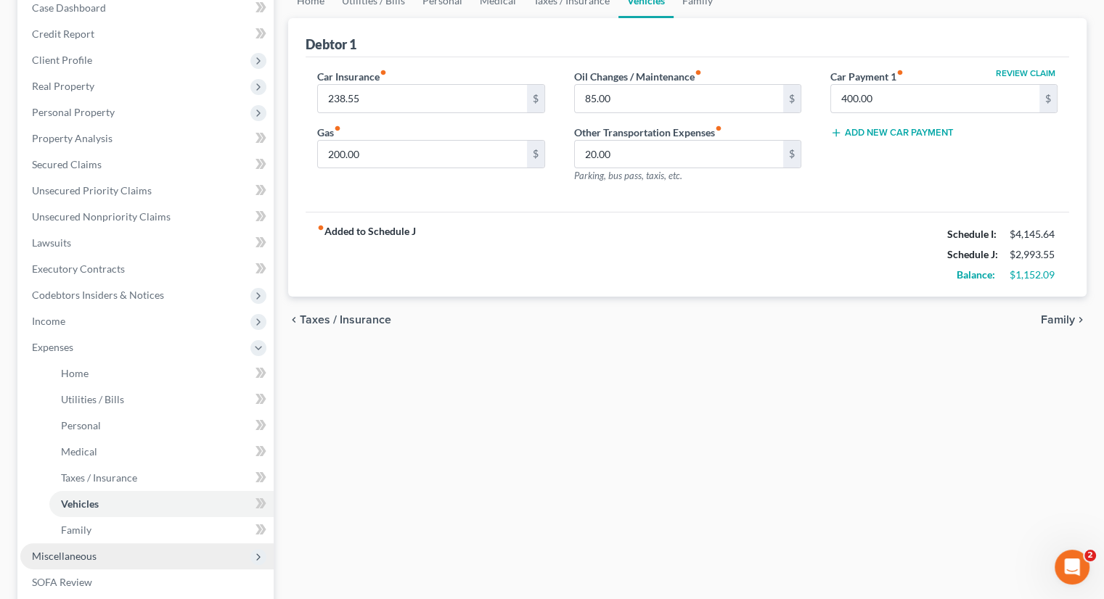
scroll to position [73, 0]
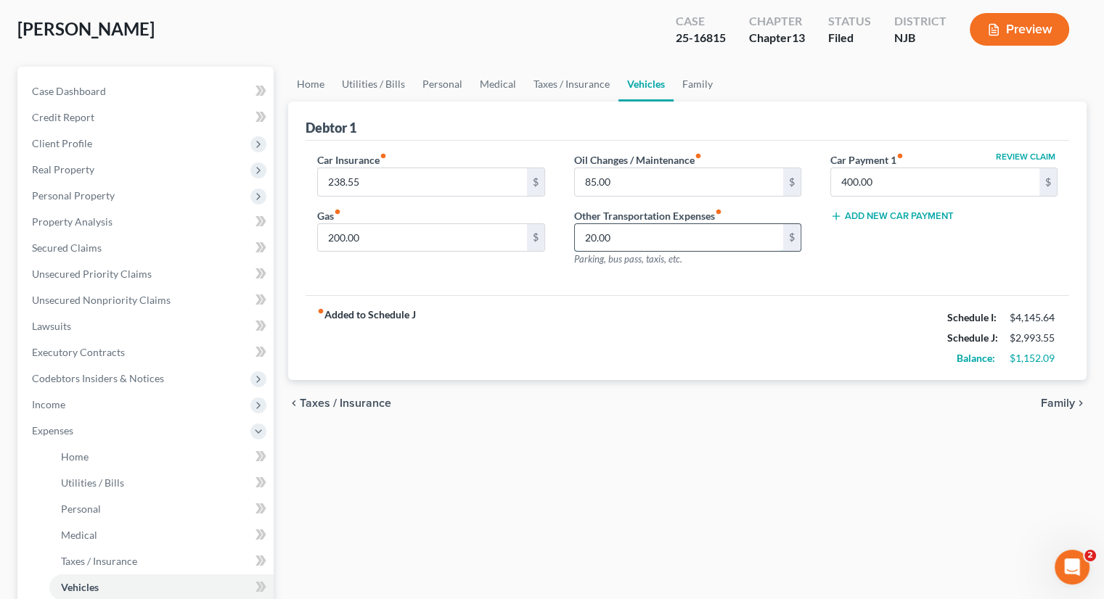
click at [589, 230] on input "20.00" at bounding box center [679, 238] width 208 height 28
type input "10."
click at [605, 524] on div "Home Utilities / Bills Personal Medical Taxes / Insurance Vehicles Family Debto…" at bounding box center [687, 460] width 813 height 786
click at [596, 181] on input "85.00" at bounding box center [679, 182] width 208 height 28
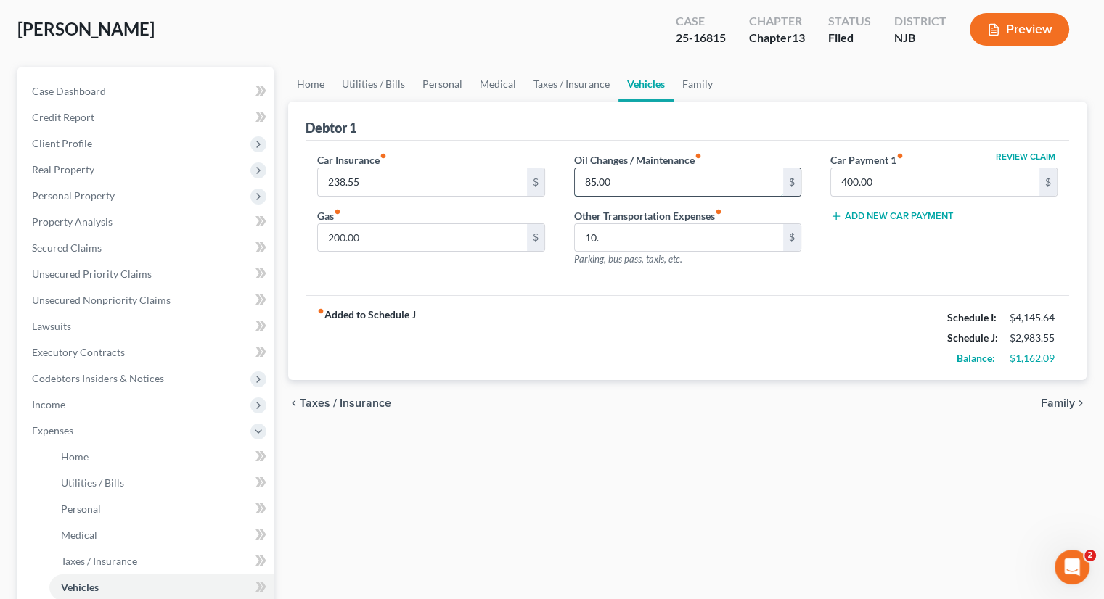
click at [591, 181] on input "85.00" at bounding box center [679, 182] width 208 height 28
click at [593, 183] on input "85.00" at bounding box center [679, 182] width 208 height 28
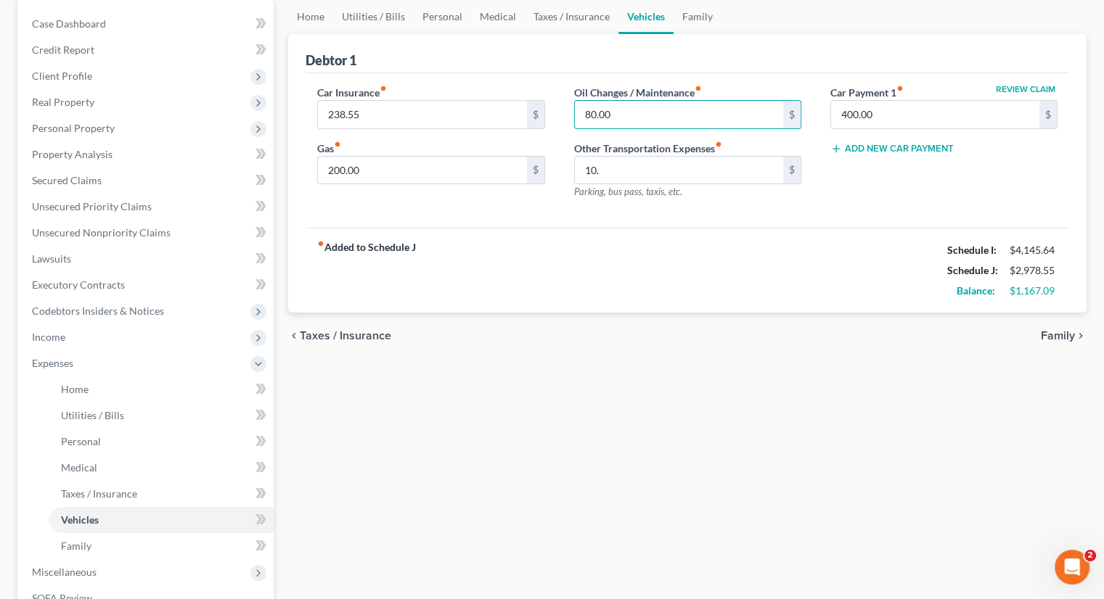
type input "80.00"
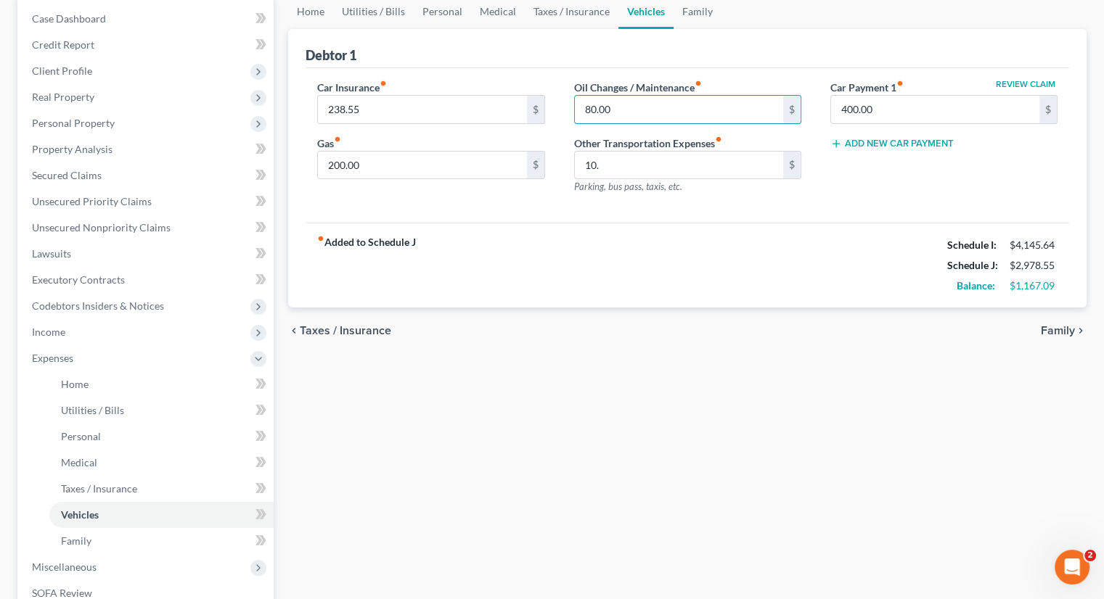
click at [699, 326] on div "chevron_left Taxes / Insurance Family chevron_right" at bounding box center [687, 331] width 798 height 46
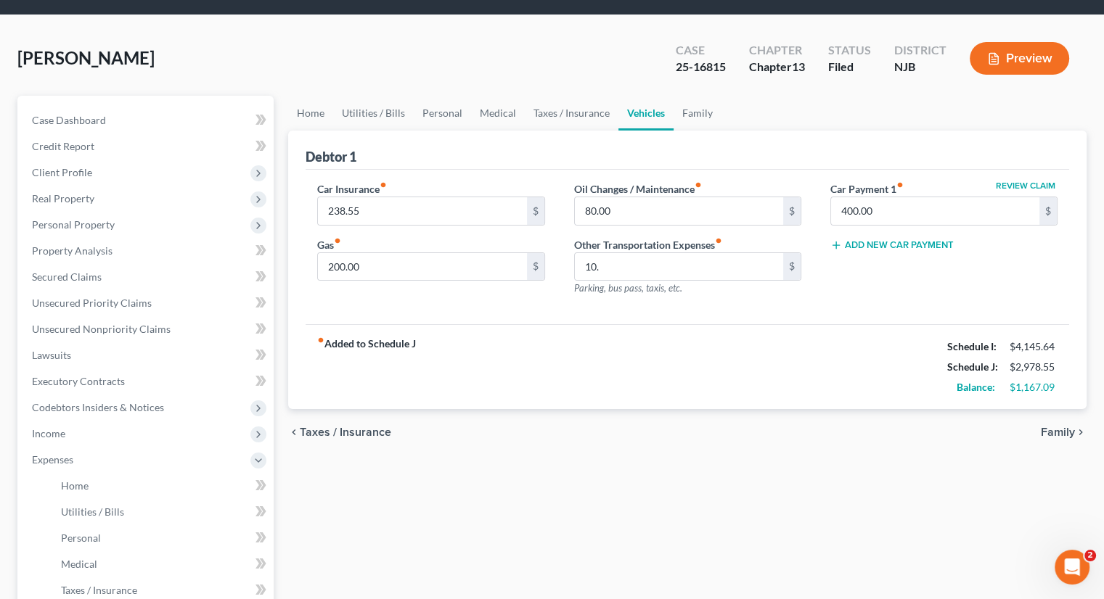
scroll to position [0, 0]
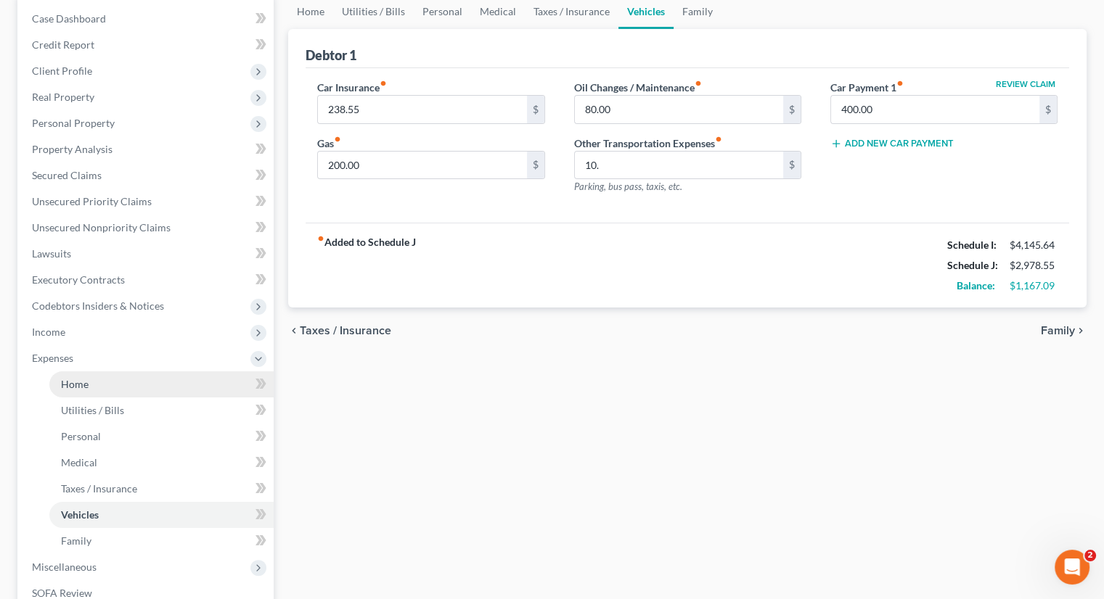
click at [107, 382] on link "Home" at bounding box center [161, 384] width 224 height 26
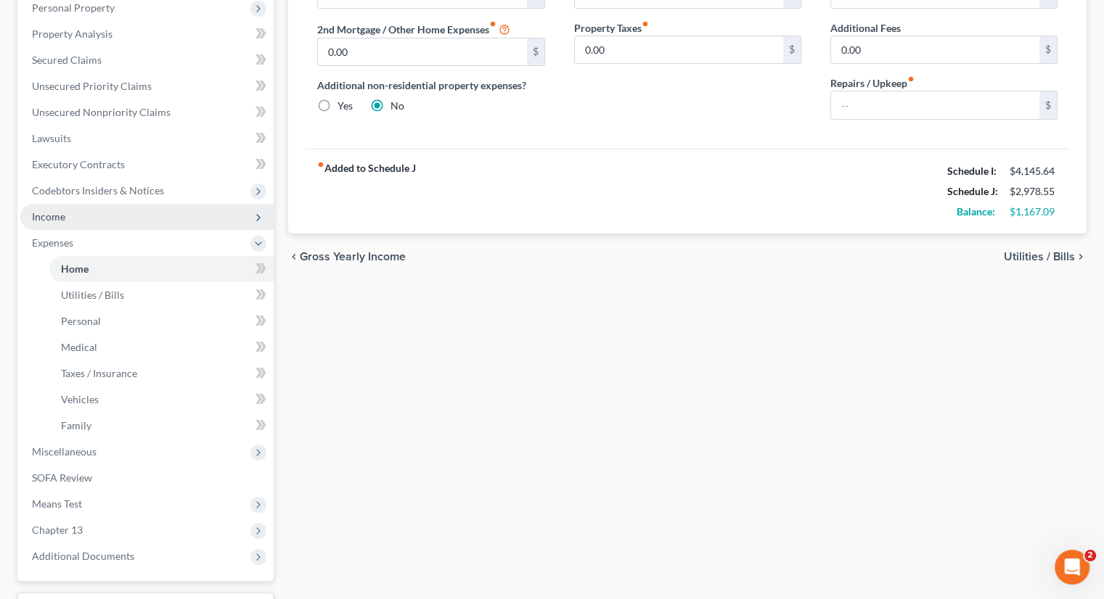
scroll to position [380, 0]
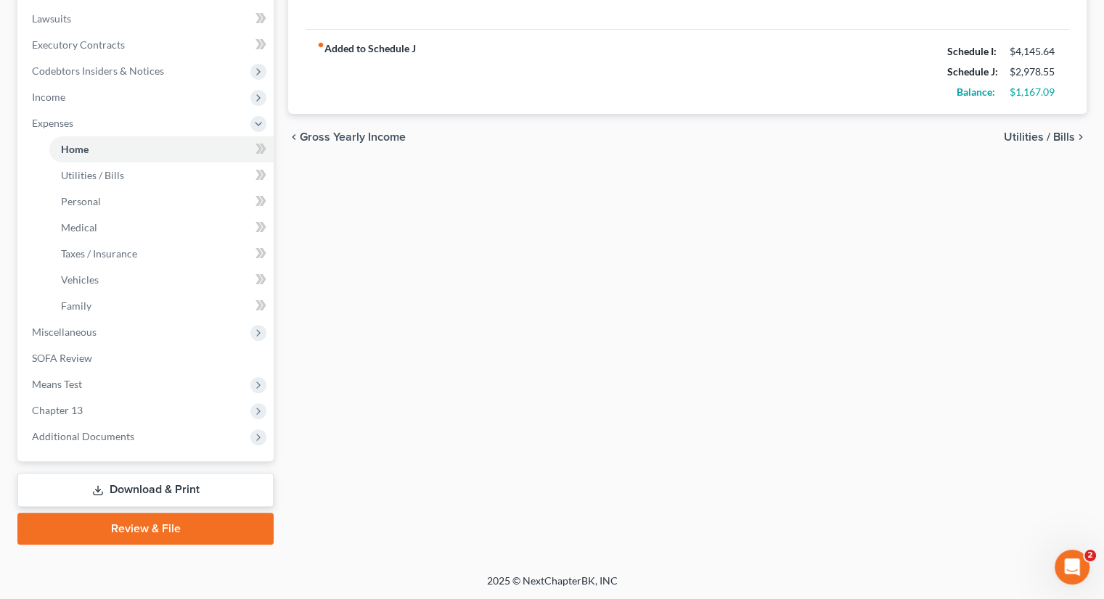
click at [176, 491] on link "Download & Print" at bounding box center [145, 490] width 256 height 34
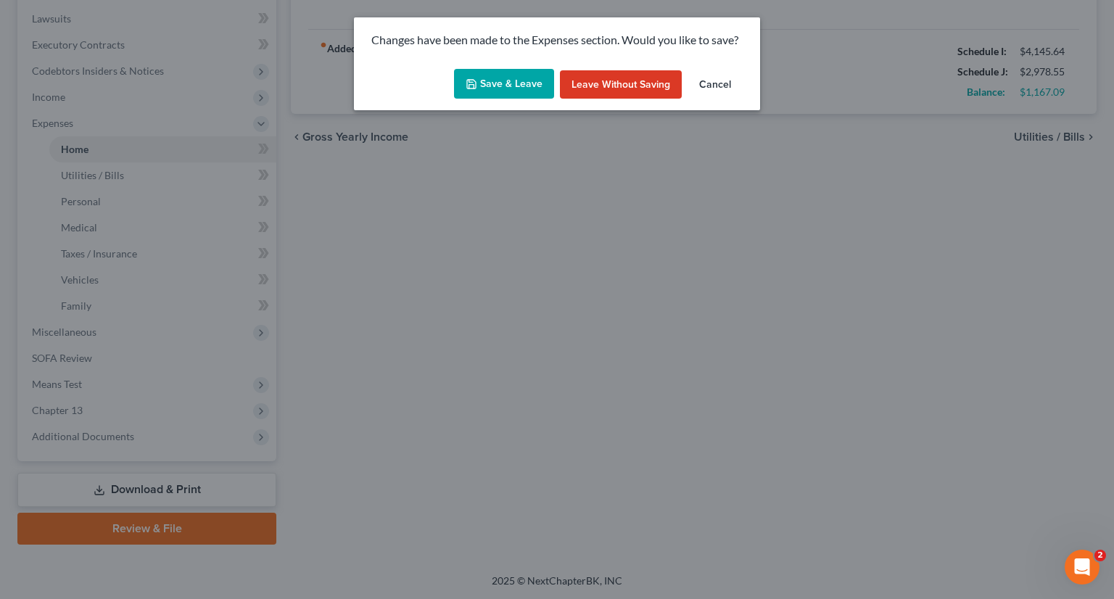
click at [498, 86] on button "Save & Leave" at bounding box center [504, 84] width 100 height 30
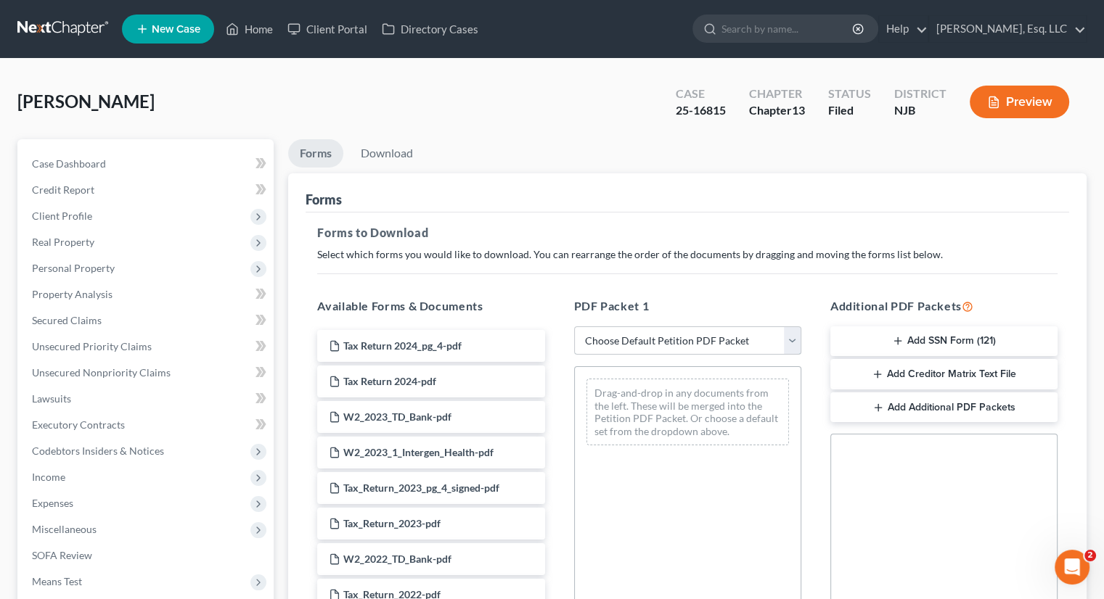
click at [708, 343] on select "Choose Default Petition PDF Packet Complete Bankruptcy Petition (all forms and …" at bounding box center [687, 340] width 227 height 29
select select "2"
click at [574, 326] on select "Choose Default Petition PDF Packet Complete Bankruptcy Petition (all forms and …" at bounding box center [687, 340] width 227 height 29
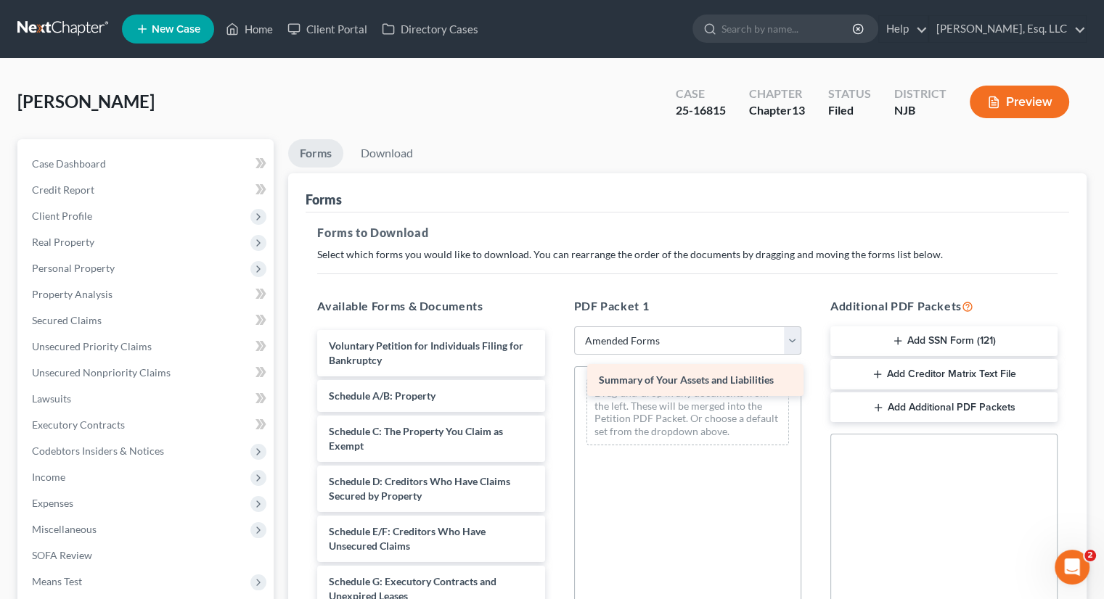
drag, startPoint x: 348, startPoint y: 393, endPoint x: 618, endPoint y: 378, distance: 270.3
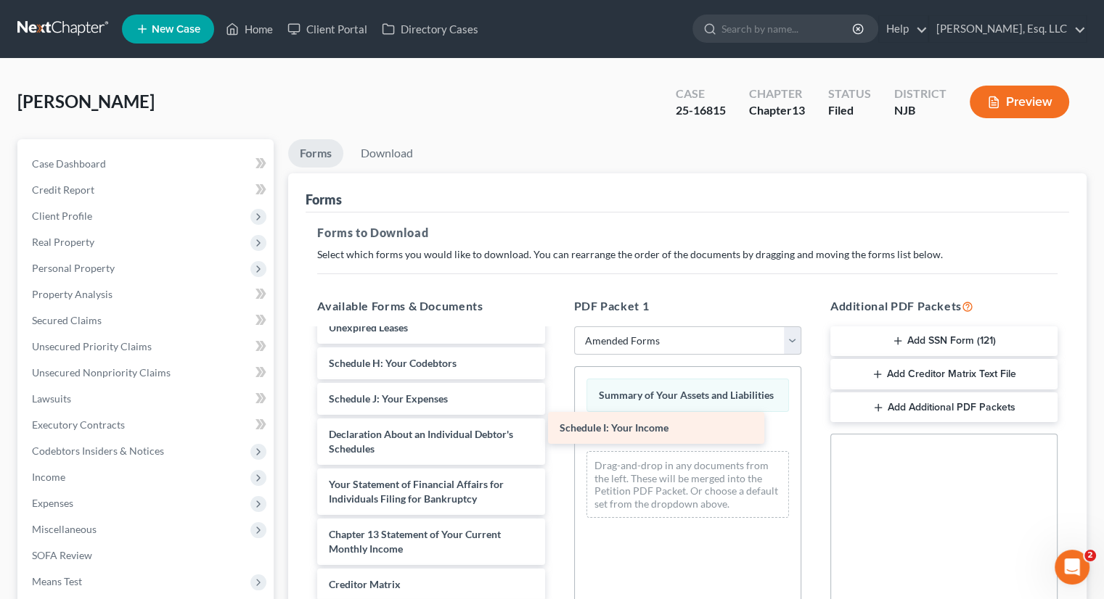
scroll to position [268, 0]
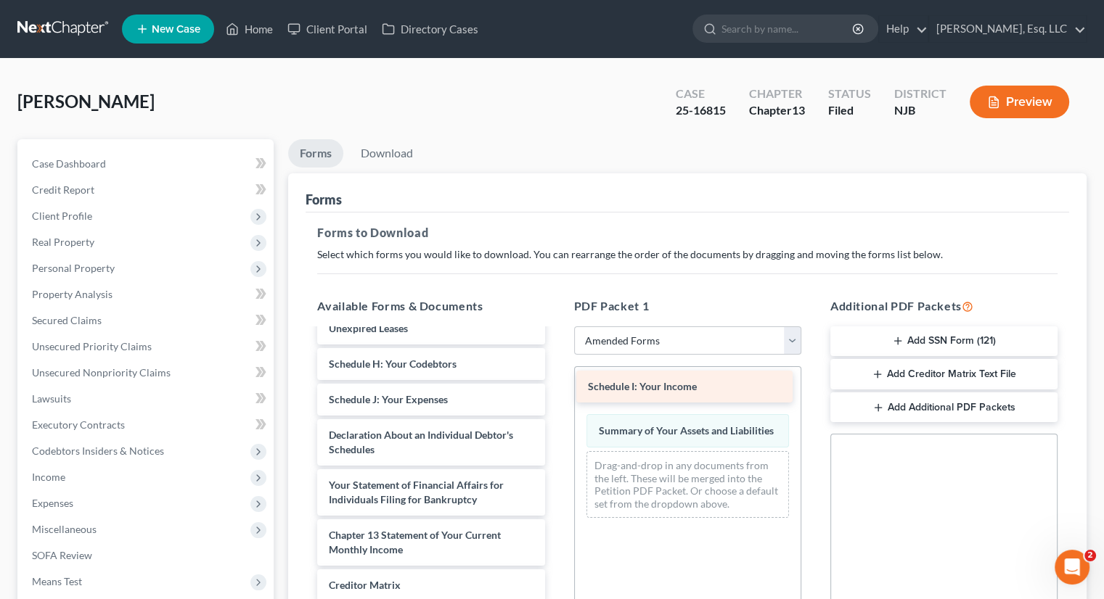
drag, startPoint x: 351, startPoint y: 372, endPoint x: 610, endPoint y: 383, distance: 259.2
click at [556, 383] on div "Schedule I: Your Income Voluntary Petition for Individuals Filing for Bankruptc…" at bounding box center [430, 392] width 250 height 660
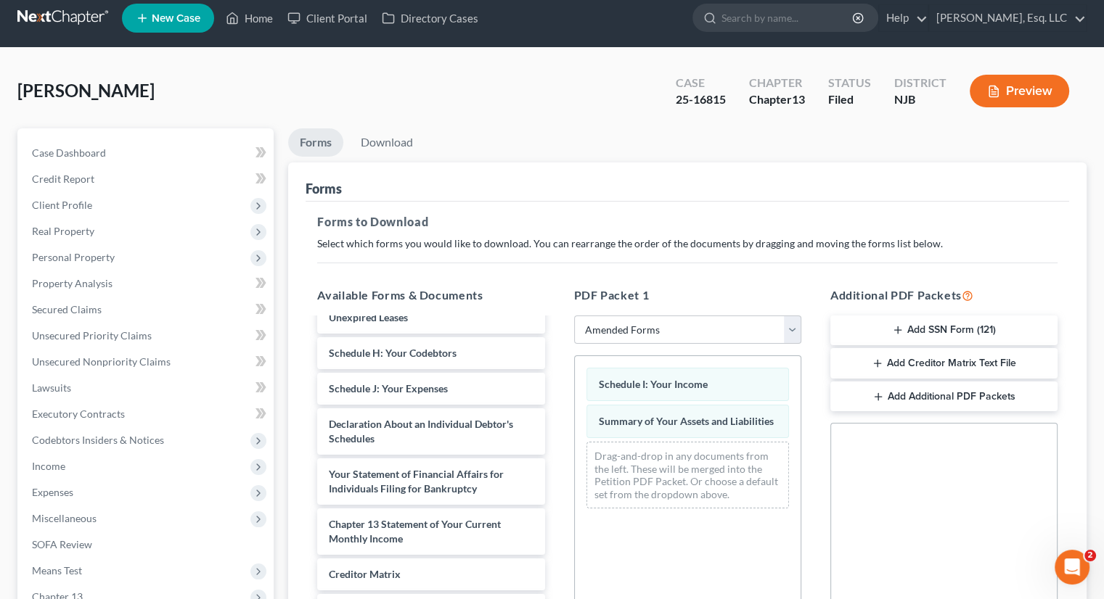
scroll to position [145, 0]
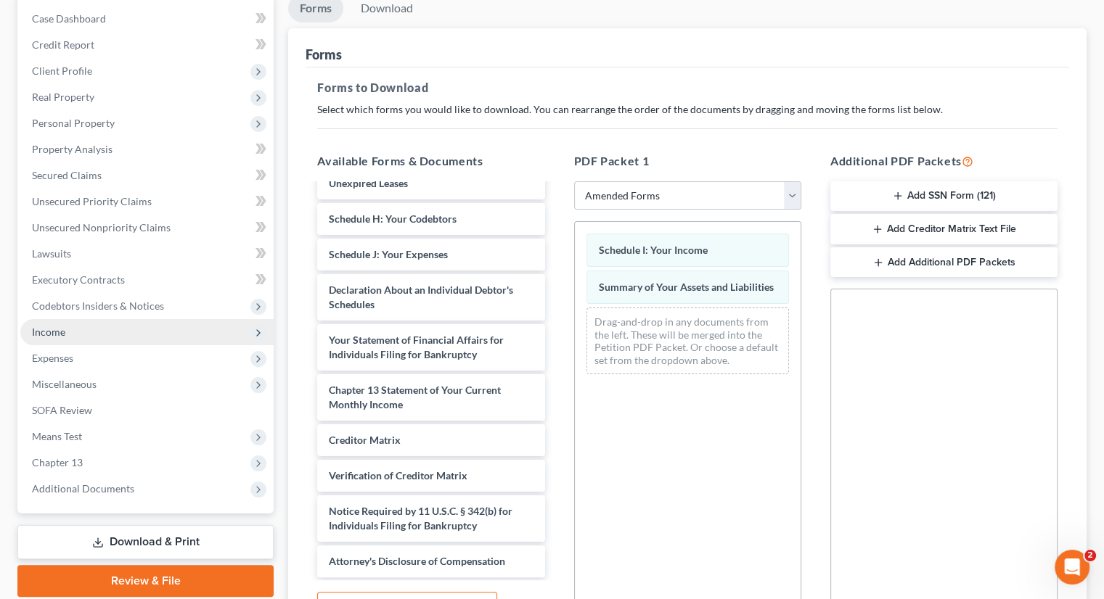
click at [68, 329] on span "Income" at bounding box center [146, 332] width 253 height 26
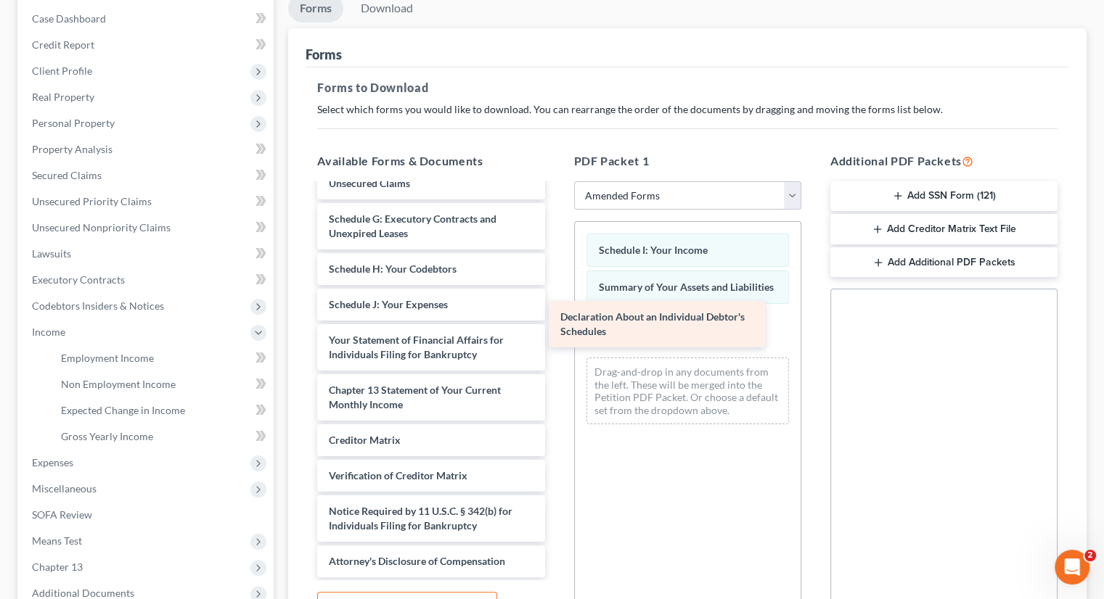
scroll to position [268, 0]
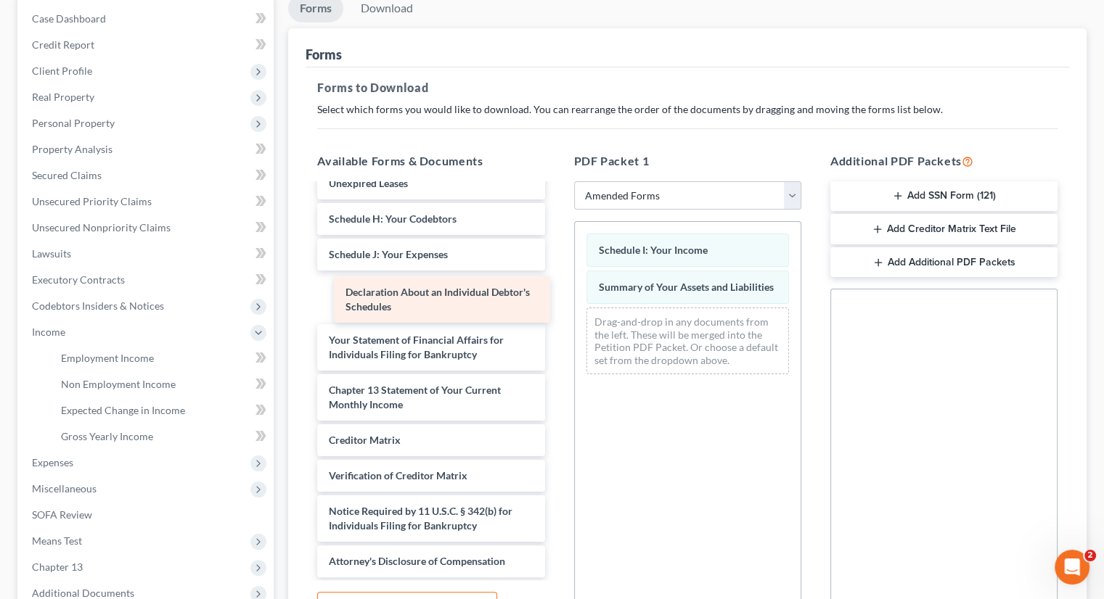
drag, startPoint x: 402, startPoint y: 286, endPoint x: 419, endPoint y: 289, distance: 17.1
click at [419, 289] on div "Declaration About an Individual Debtor's Schedules Voluntary Petition for Indiv…" at bounding box center [430, 247] width 250 height 660
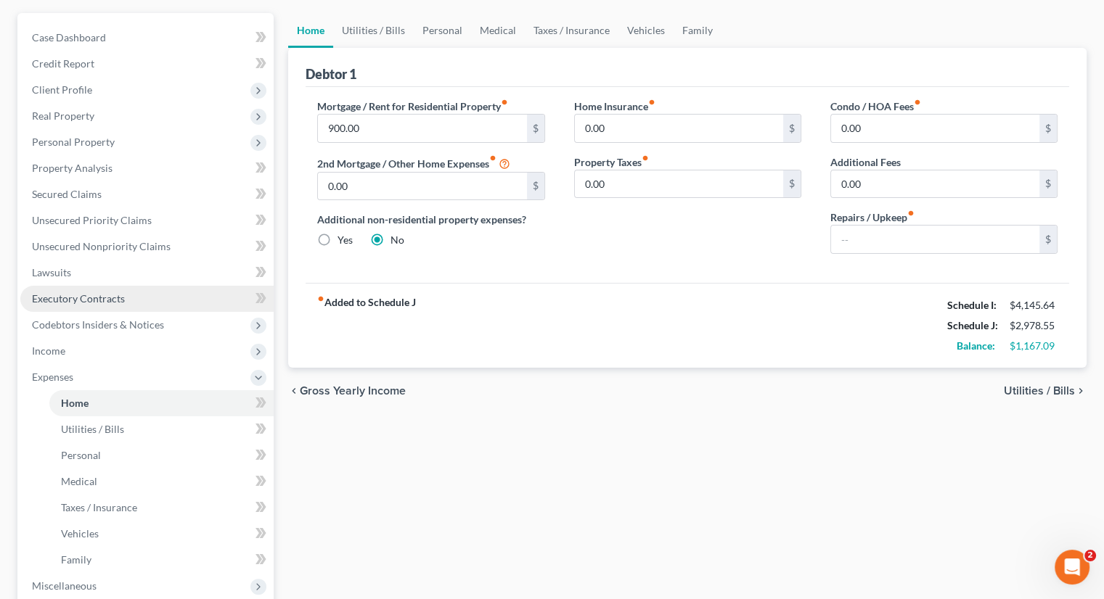
scroll to position [145, 0]
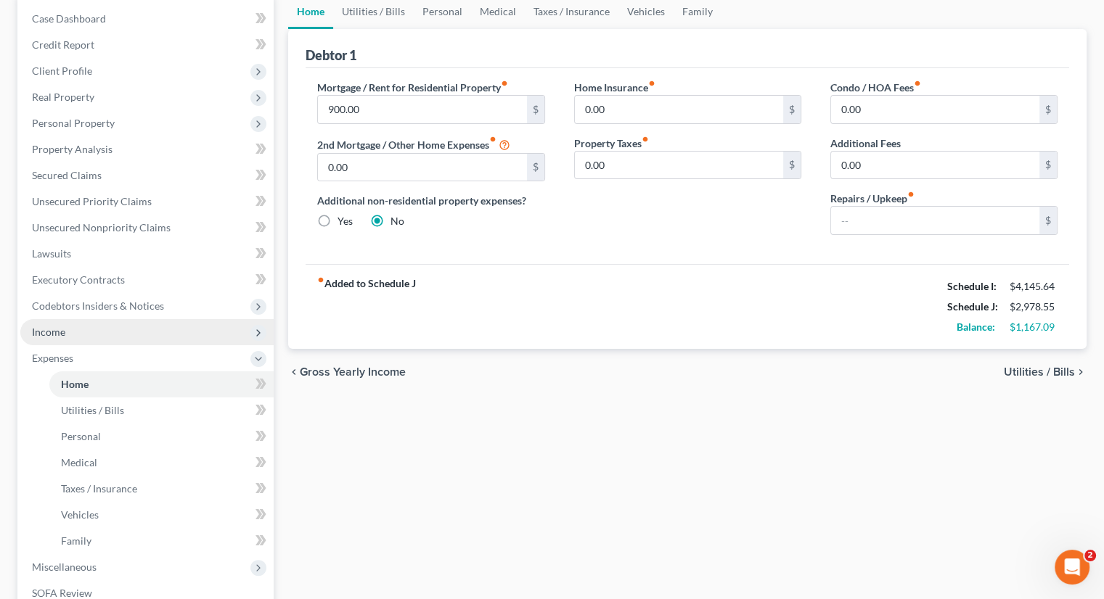
click at [87, 332] on span "Income" at bounding box center [146, 332] width 253 height 26
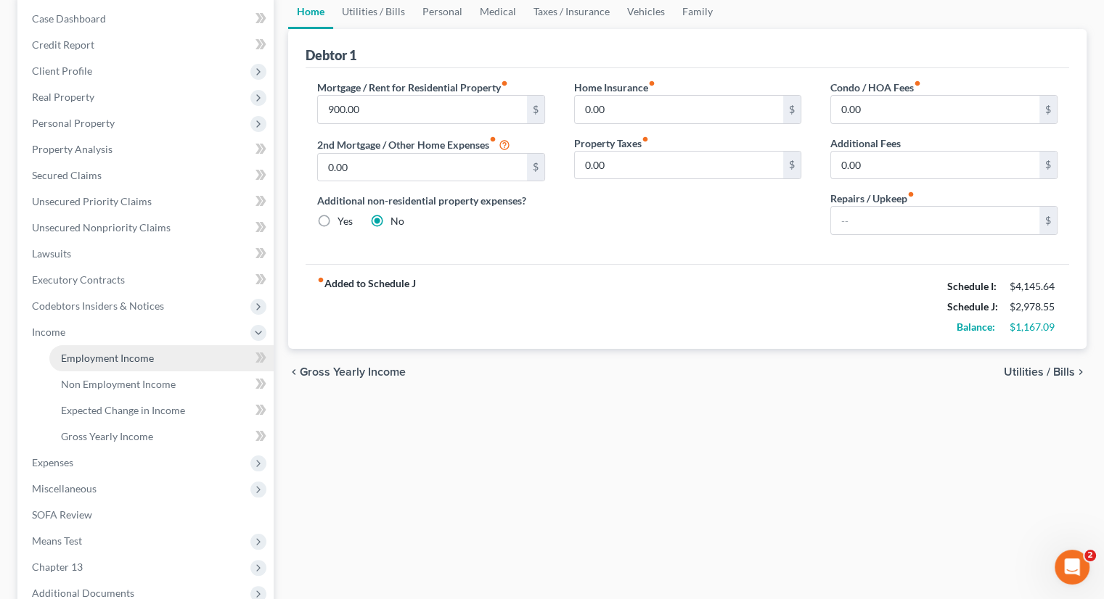
click at [125, 352] on span "Employment Income" at bounding box center [107, 358] width 93 height 12
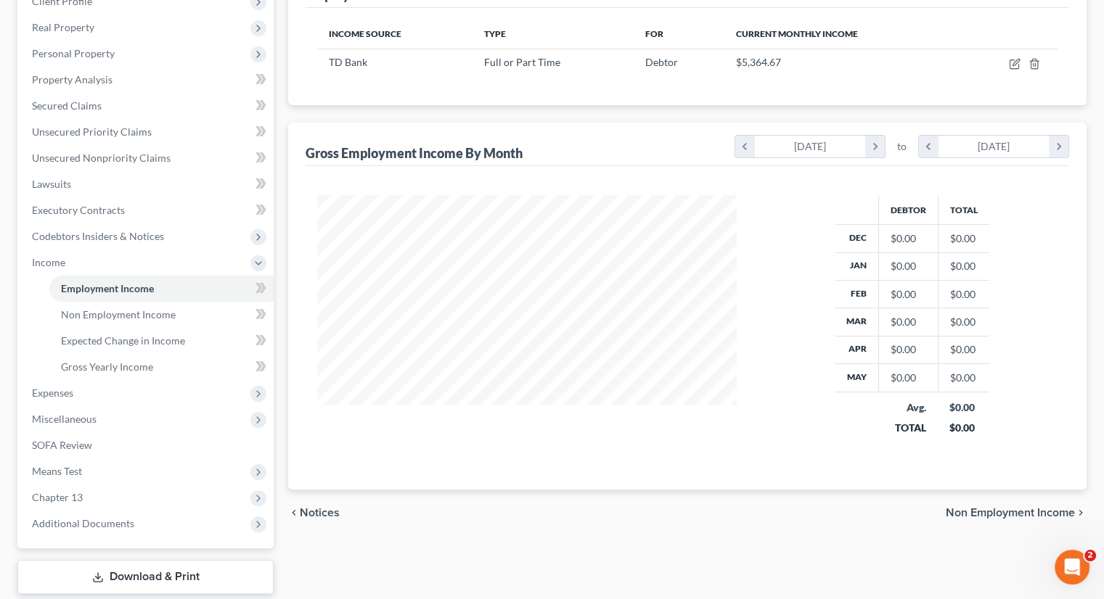
scroll to position [290, 0]
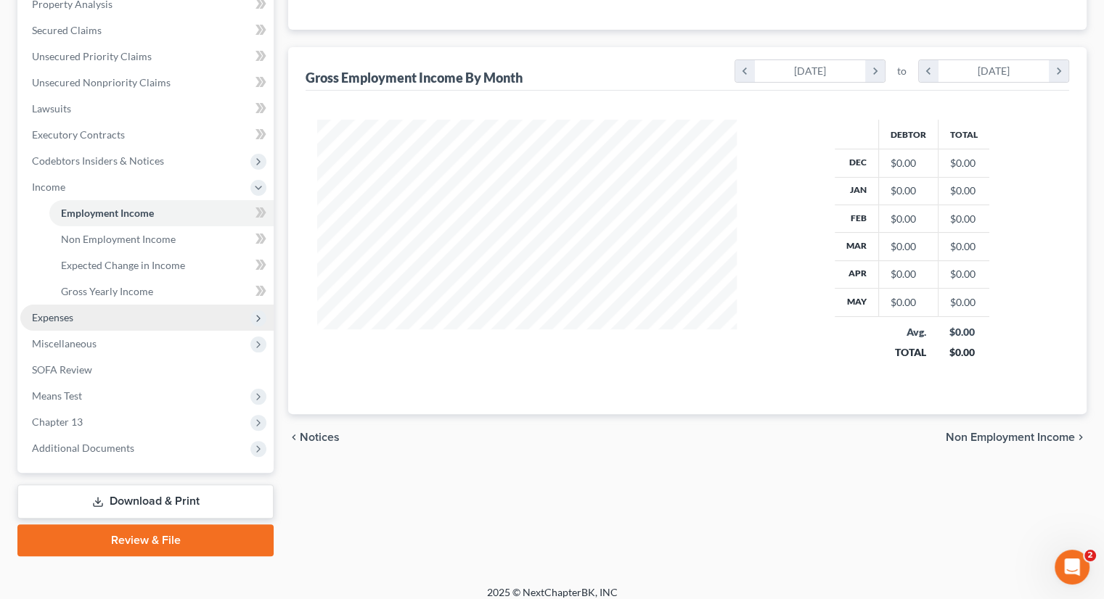
click at [127, 323] on span "Expenses" at bounding box center [146, 318] width 253 height 26
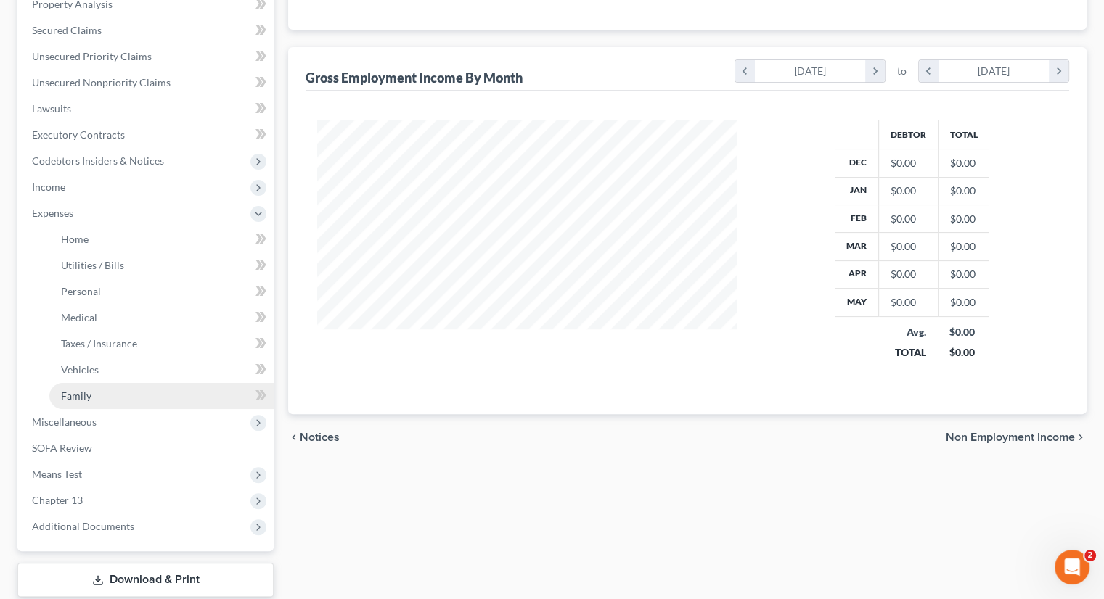
click at [101, 386] on link "Family" at bounding box center [161, 396] width 224 height 26
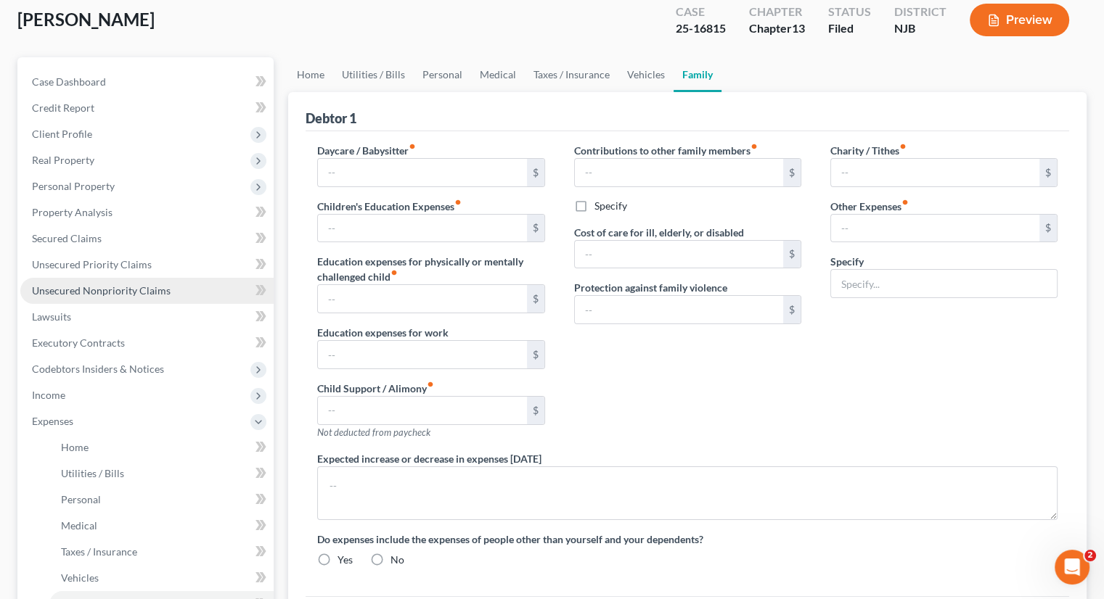
type input "0.00"
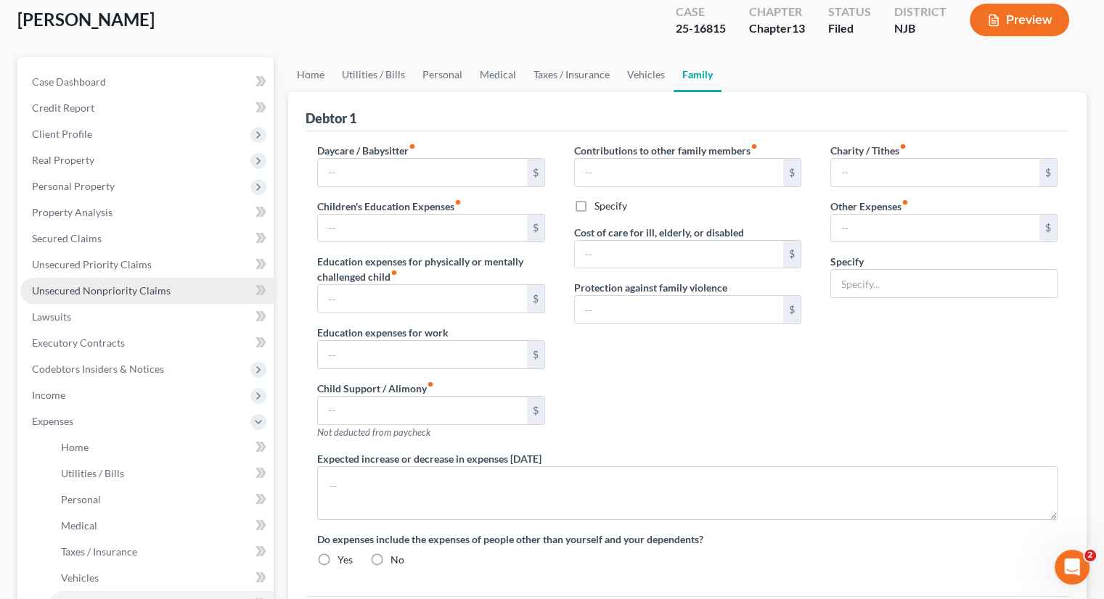
type input "0.00"
type input "40.00"
type input "85.00"
type input "Pet food, supplies and vet visits"
type textarea "Mortgage and utilities are split amongst the 3 occupants: Debtor, Jonathan Lope…"
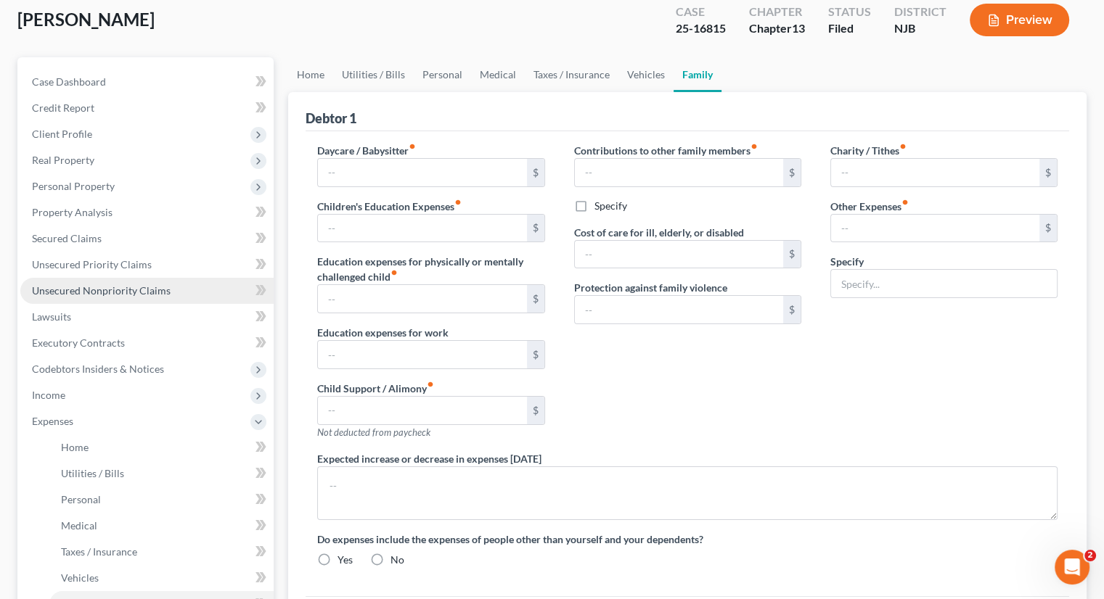
radio input "true"
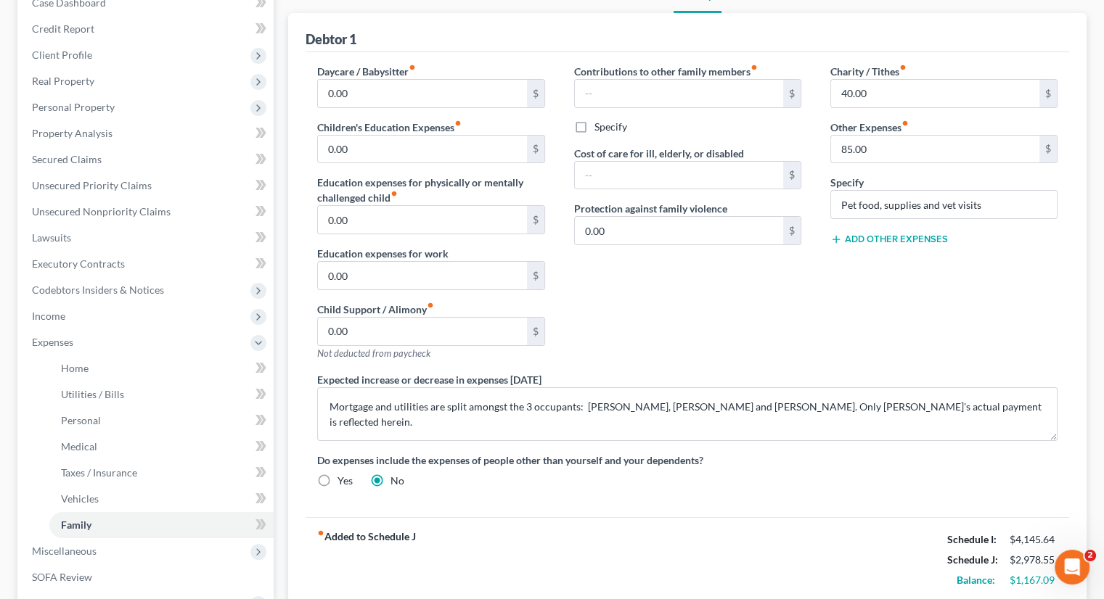
scroll to position [145, 0]
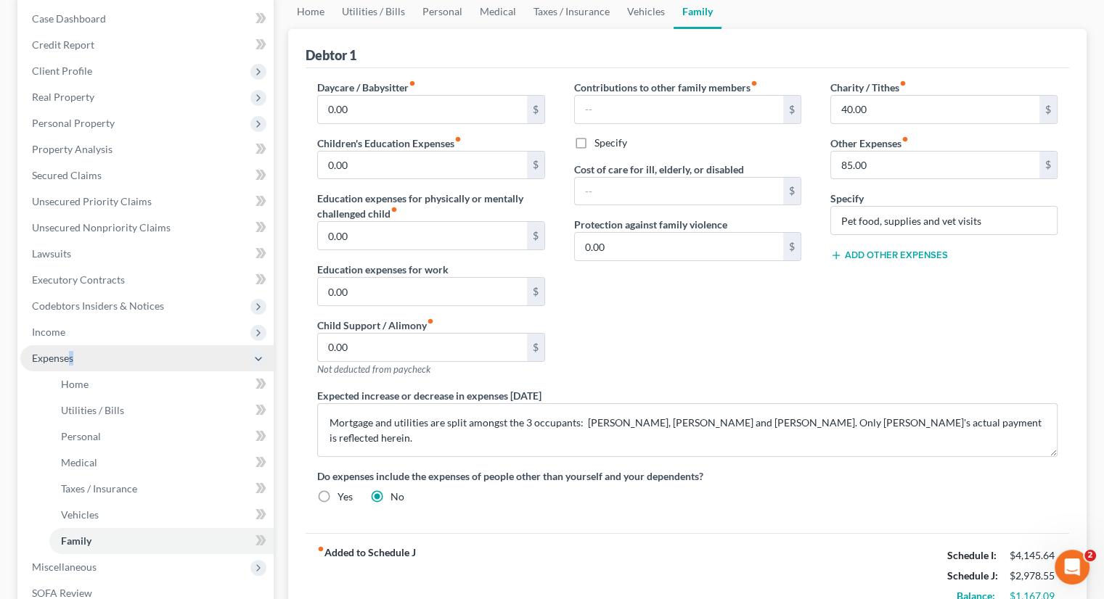
click at [73, 363] on span "Expenses" at bounding box center [146, 358] width 253 height 26
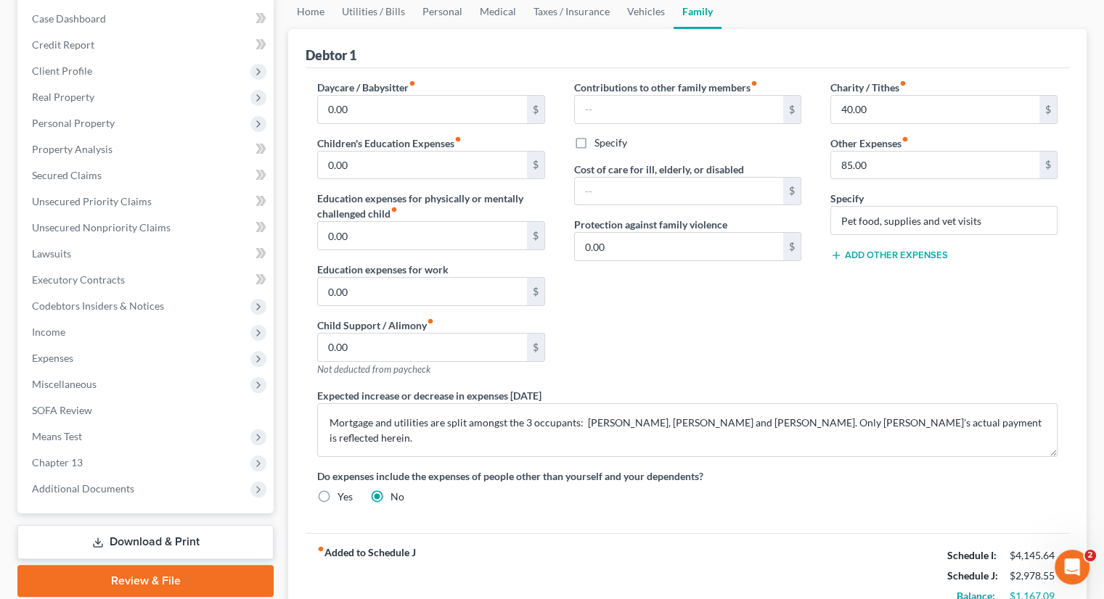
click at [708, 350] on div "Contributions to other family members fiber_manual_record $ Specify Cost of car…" at bounding box center [687, 234] width 256 height 308
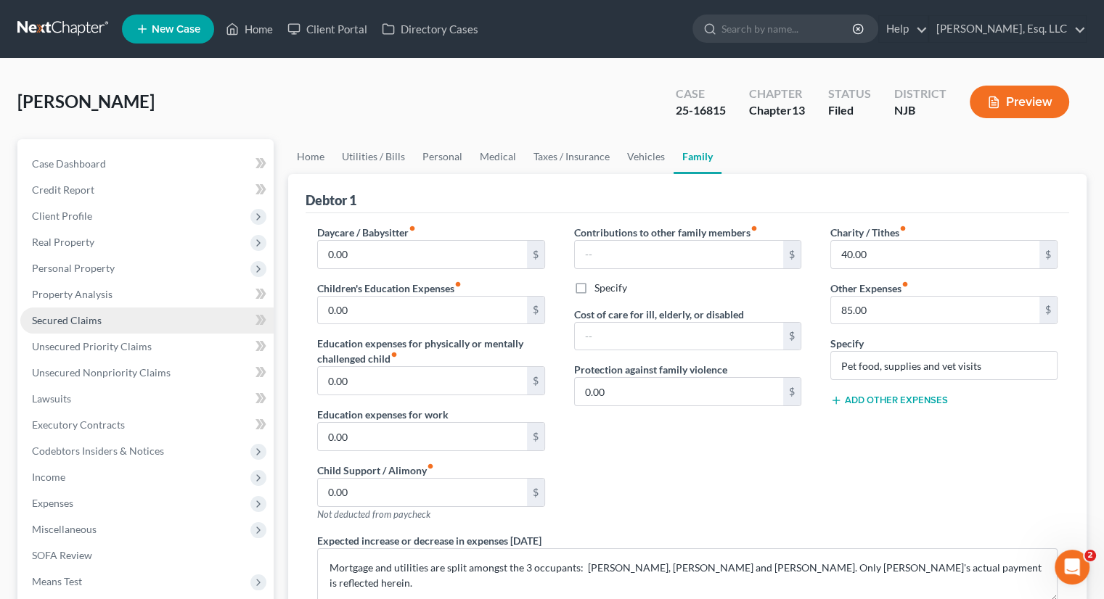
scroll to position [218, 0]
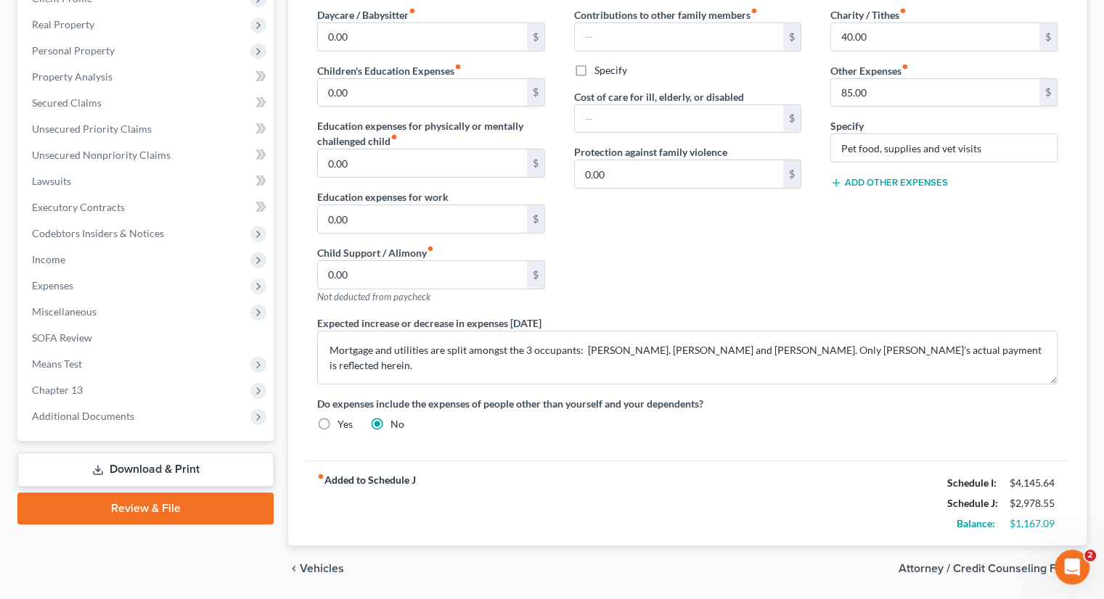
click at [152, 462] on link "Download & Print" at bounding box center [145, 470] width 256 height 34
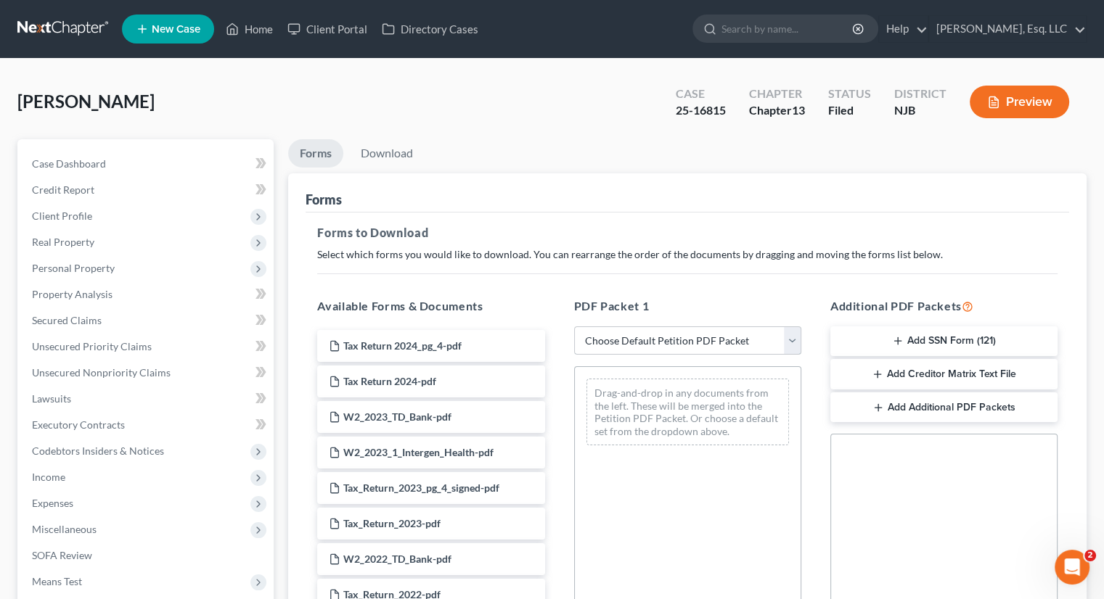
click at [671, 342] on select "Choose Default Petition PDF Packet Complete Bankruptcy Petition (all forms and …" at bounding box center [687, 340] width 227 height 29
select select "2"
click at [574, 326] on select "Choose Default Petition PDF Packet Complete Bankruptcy Petition (all forms and …" at bounding box center [687, 340] width 227 height 29
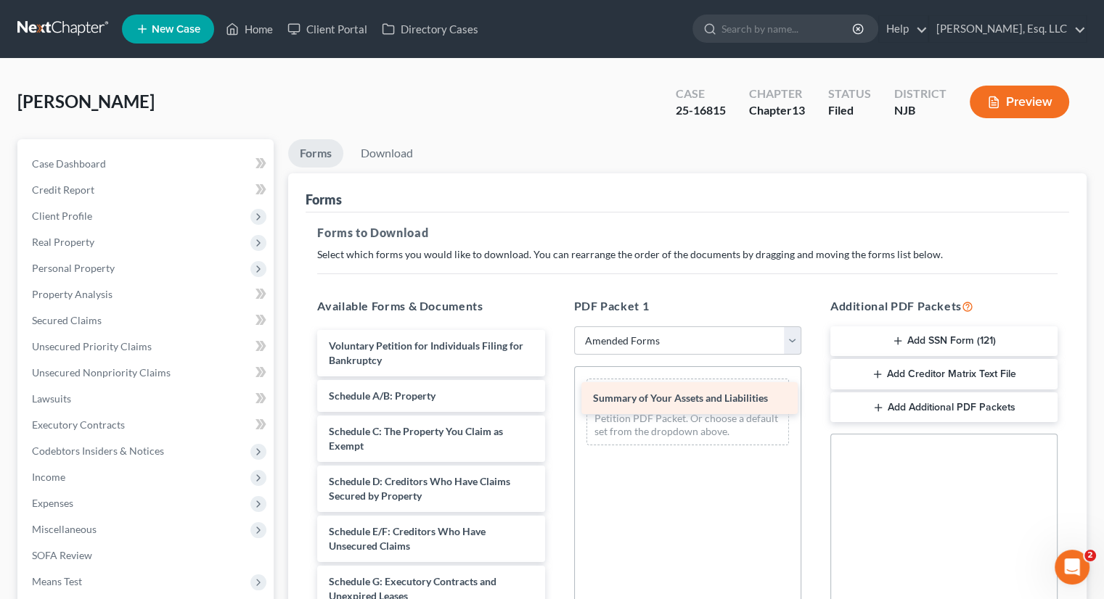
drag, startPoint x: 377, startPoint y: 390, endPoint x: 641, endPoint y: 389, distance: 264.1
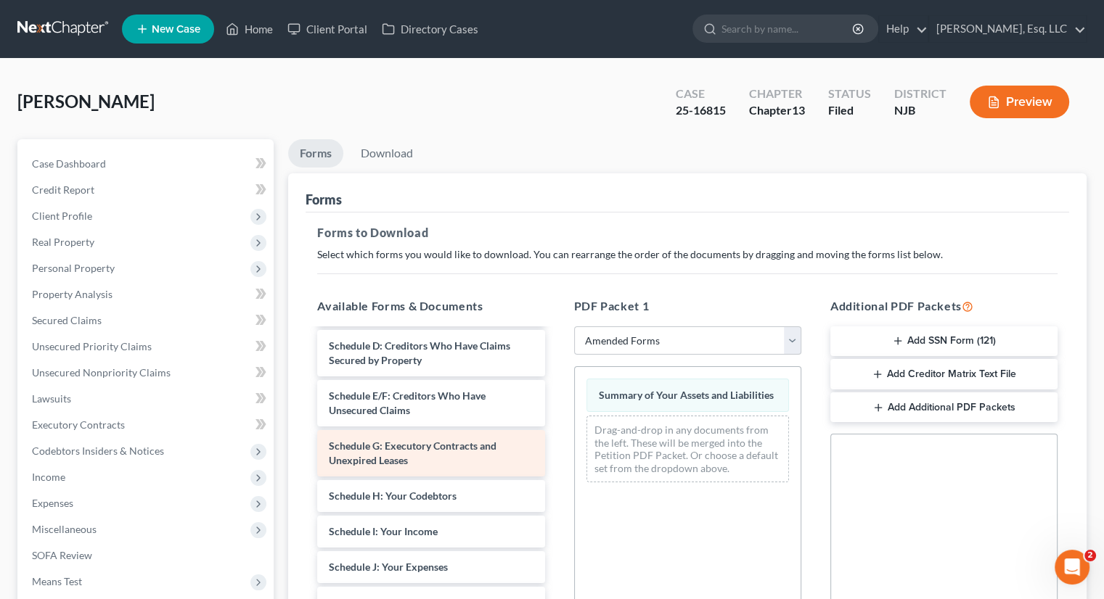
scroll to position [145, 0]
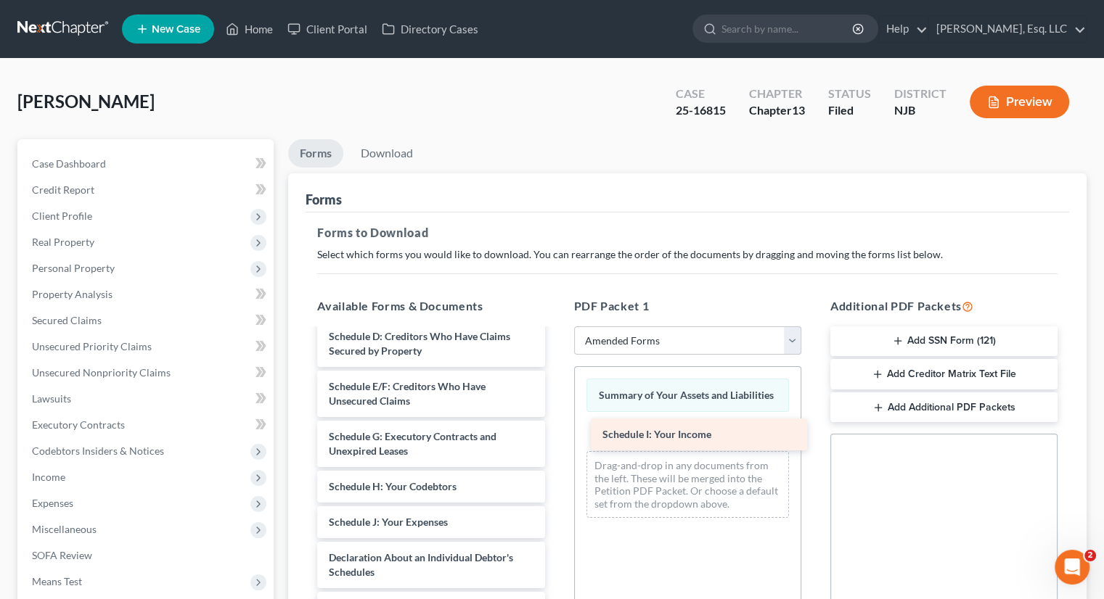
drag, startPoint x: 373, startPoint y: 514, endPoint x: 648, endPoint y: 422, distance: 289.8
click at [556, 422] on div "Schedule I: Your Income Voluntary Petition for Individuals Filing for Bankruptc…" at bounding box center [430, 515] width 250 height 660
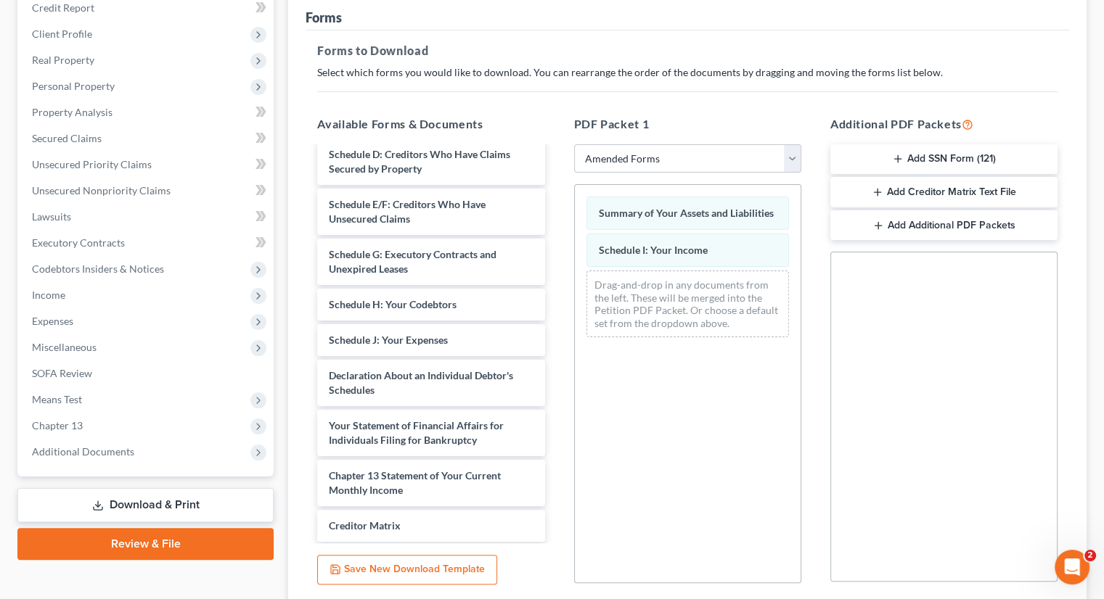
scroll to position [296, 0]
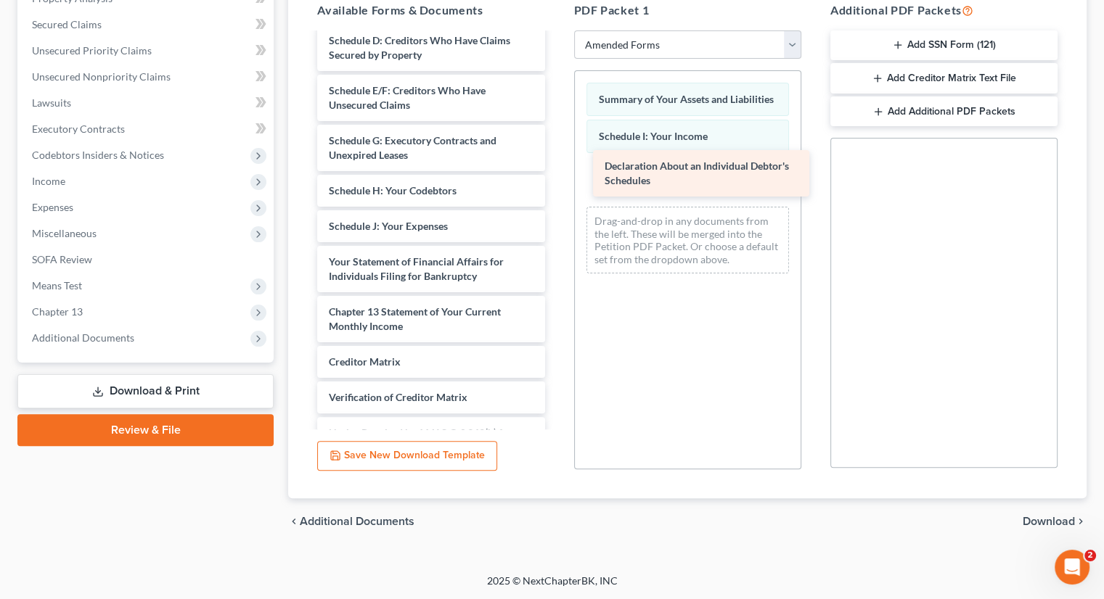
drag, startPoint x: 403, startPoint y: 269, endPoint x: 679, endPoint y: 175, distance: 291.4
click at [556, 175] on div "Declaration About an Individual Debtor's Schedules Voluntary Petition for Indiv…" at bounding box center [430, 194] width 250 height 610
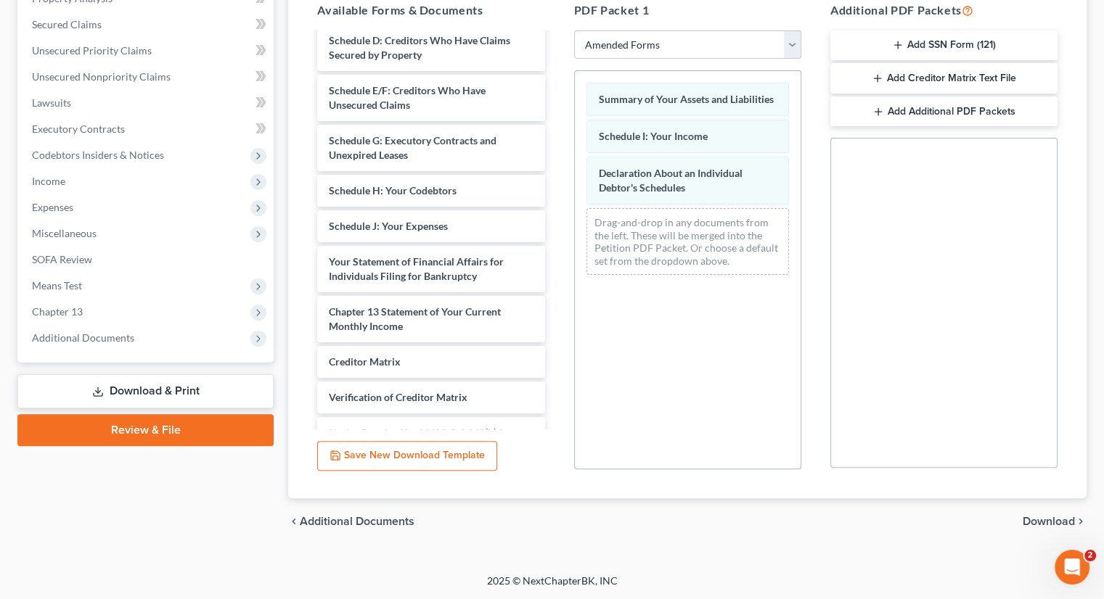
click at [1048, 517] on span "Download" at bounding box center [1048, 522] width 52 height 12
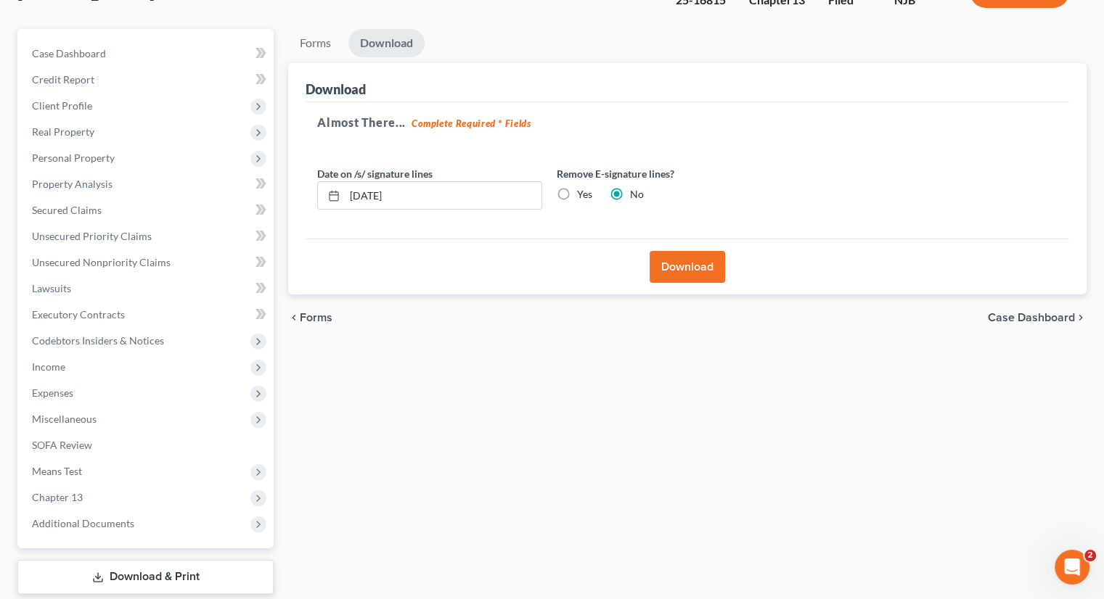
scroll to position [0, 0]
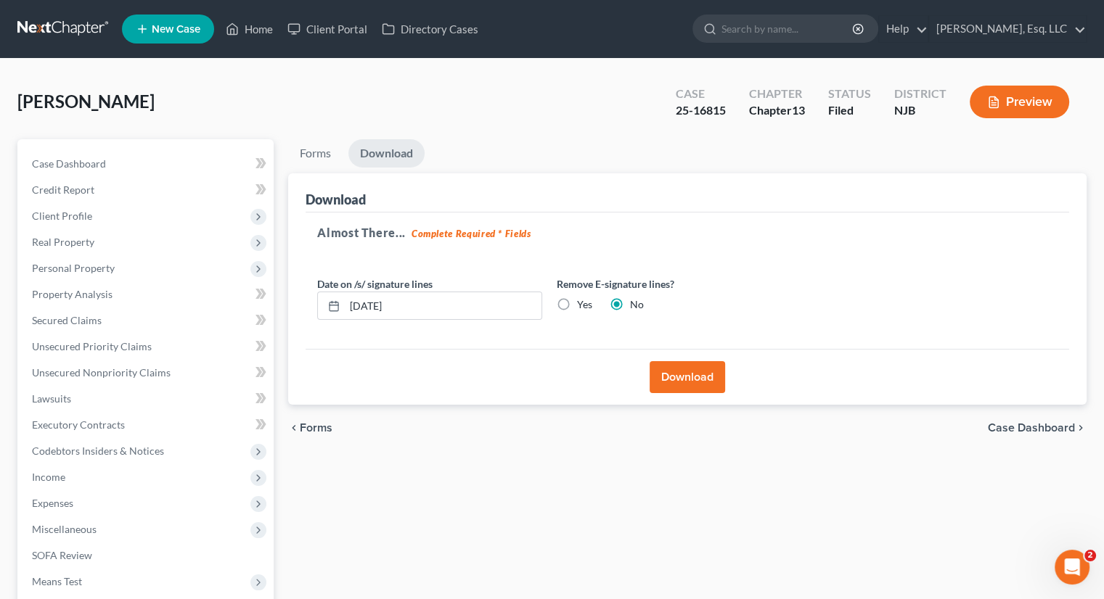
click at [693, 377] on button "Download" at bounding box center [686, 377] width 75 height 32
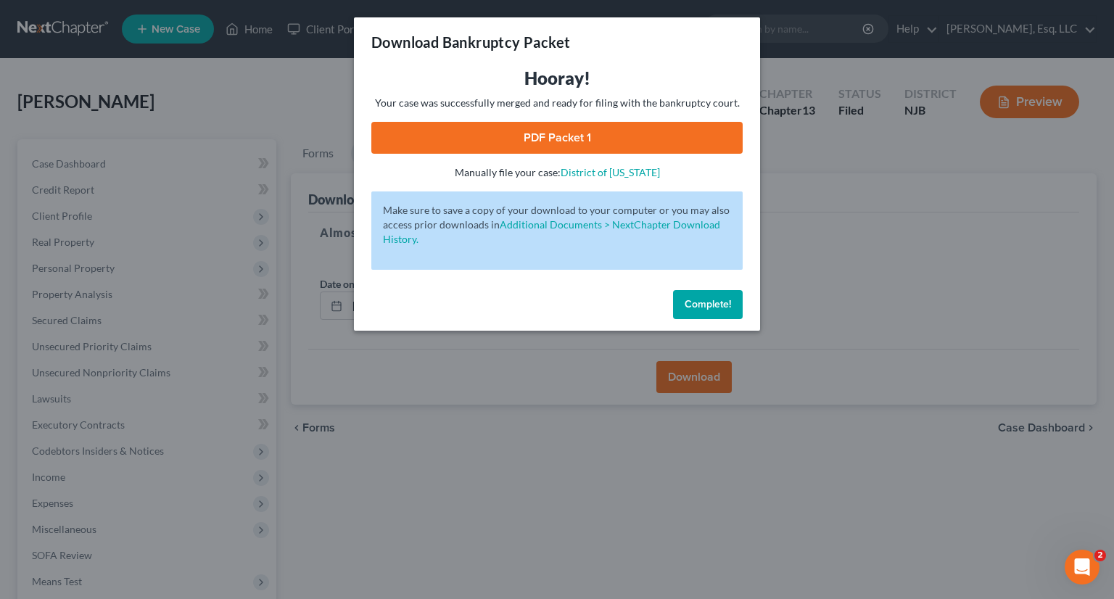
click at [594, 149] on link "PDF Packet 1" at bounding box center [556, 138] width 371 height 32
click at [710, 317] on button "Complete!" at bounding box center [708, 304] width 70 height 29
